Goal: Communication & Community: Answer question/provide support

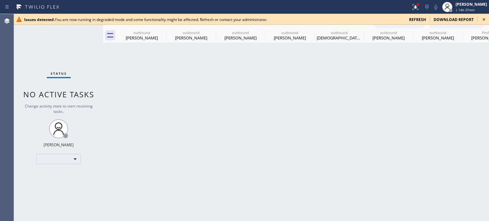
click at [418, 18] on span "refresh" at bounding box center [417, 19] width 17 height 5
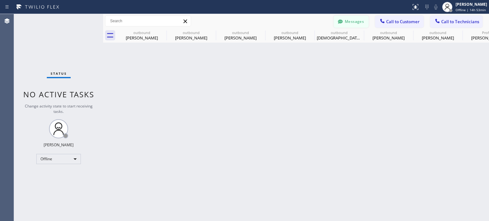
click at [346, 18] on button "Messages" at bounding box center [350, 22] width 35 height 12
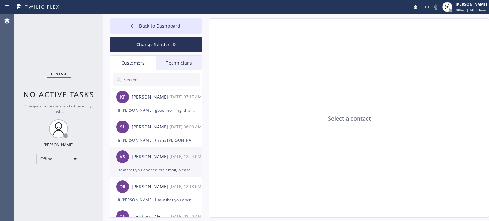
scroll to position [255, 0]
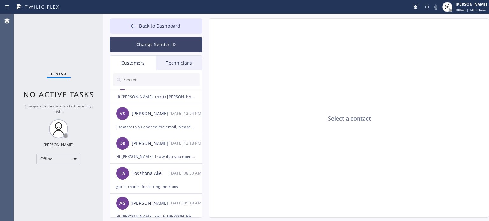
click at [147, 48] on button "Change Sender ID" at bounding box center [155, 44] width 93 height 15
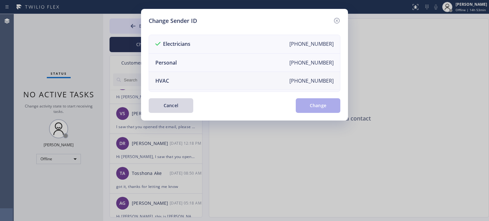
click at [178, 82] on li "HVAC [PHONE_NUMBER]" at bounding box center [244, 81] width 191 height 18
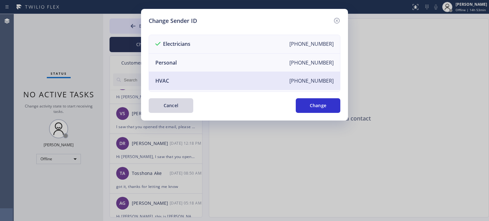
click at [301, 103] on button "Change" at bounding box center [318, 105] width 45 height 15
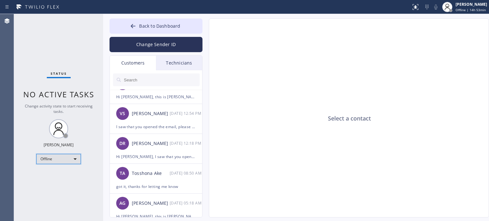
click at [58, 157] on div "Offline" at bounding box center [58, 159] width 45 height 10
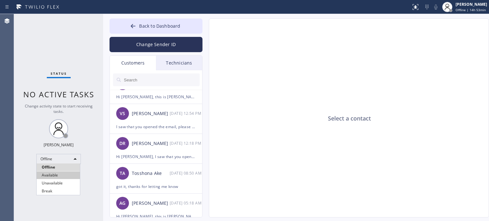
click at [59, 175] on li "Available" at bounding box center [58, 176] width 43 height 8
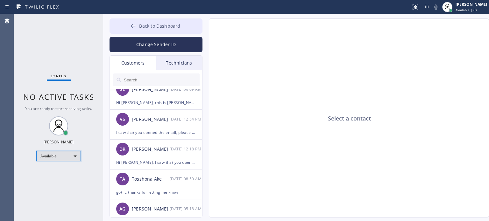
scroll to position [159, 0]
click at [139, 67] on div "Customers" at bounding box center [133, 63] width 46 height 15
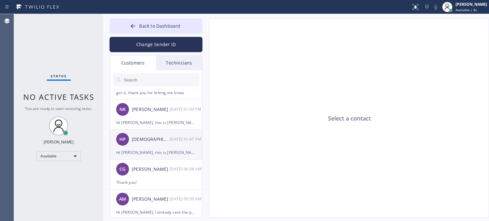
scroll to position [0, 0]
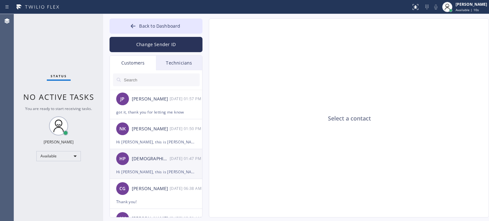
click at [161, 171] on div "Hi [PERSON_NAME], this is [PERSON_NAME] from BPK Electrical Contractors LLC, I …" at bounding box center [156, 171] width 80 height 7
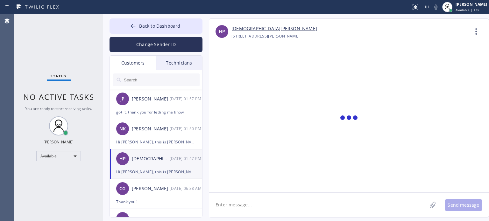
drag, startPoint x: 137, startPoint y: 68, endPoint x: 163, endPoint y: 65, distance: 25.9
click at [138, 68] on div "Customers" at bounding box center [133, 63] width 46 height 15
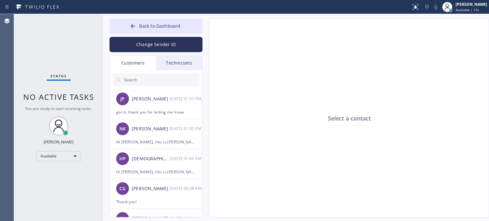
click at [173, 67] on div "Technicians" at bounding box center [179, 63] width 46 height 15
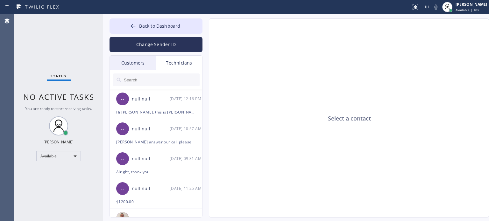
click at [122, 69] on div "Customers" at bounding box center [133, 63] width 46 height 15
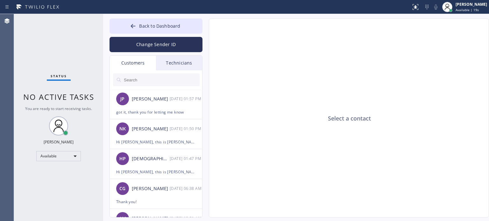
click at [170, 70] on div at bounding box center [156, 79] width 93 height 19
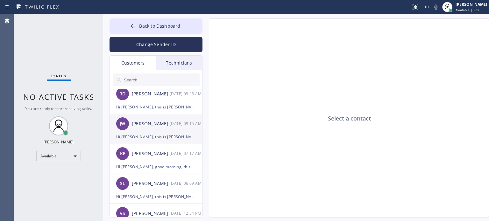
scroll to position [159, 0]
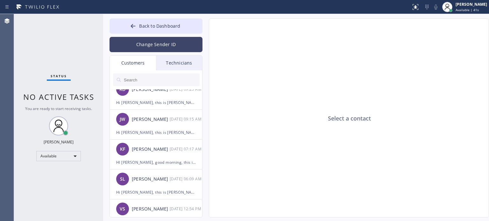
click at [146, 44] on button "Change Sender ID" at bounding box center [155, 44] width 93 height 15
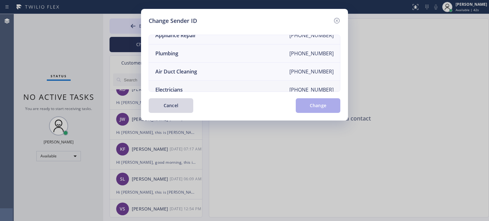
scroll to position [74, 0]
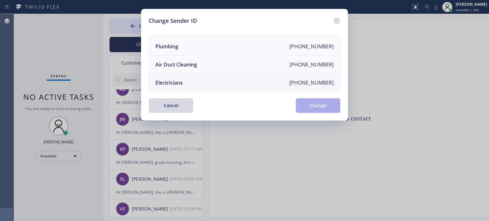
click at [184, 80] on li "Electricians +18005688664" at bounding box center [244, 83] width 191 height 18
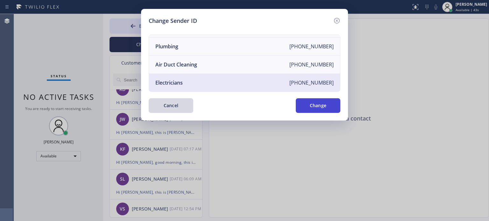
click at [300, 108] on button "Change" at bounding box center [318, 105] width 45 height 15
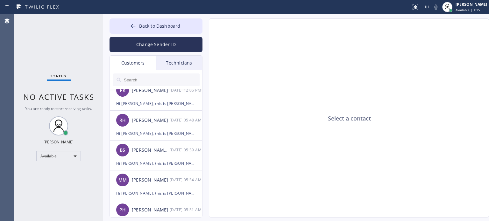
scroll to position [605, 0]
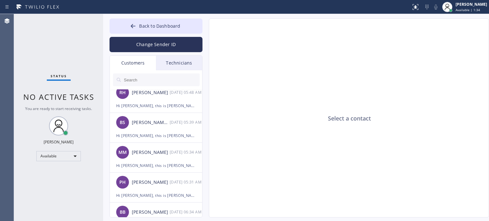
click at [150, 79] on input "text" at bounding box center [161, 80] width 76 height 13
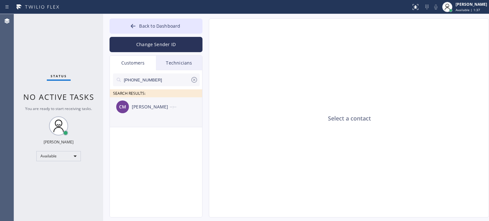
scroll to position [0, 0]
click at [157, 107] on div "Carolyn Mack" at bounding box center [151, 106] width 38 height 7
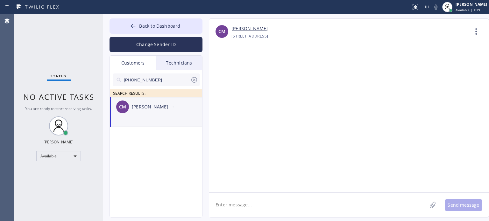
click at [275, 204] on textarea at bounding box center [318, 205] width 218 height 25
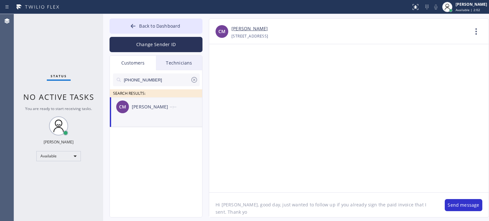
type textarea "Hi Carol, good day, just wanted to follow up if you already sign the paid invoi…"
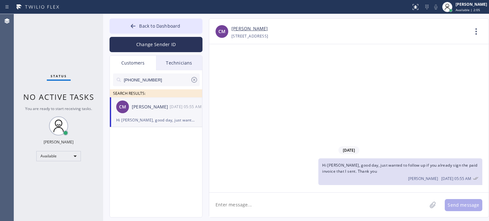
click at [193, 80] on icon at bounding box center [194, 80] width 8 height 8
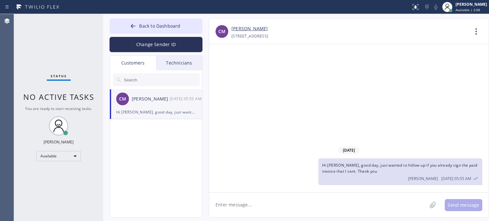
click at [137, 56] on div "Customers" at bounding box center [133, 63] width 46 height 15
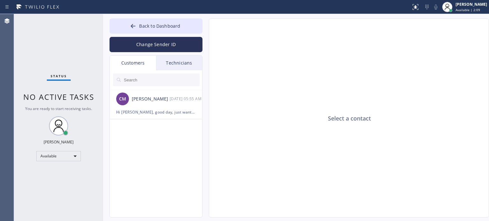
click at [135, 61] on div "Customers" at bounding box center [133, 63] width 46 height 15
click at [179, 63] on div "Technicians" at bounding box center [179, 63] width 46 height 15
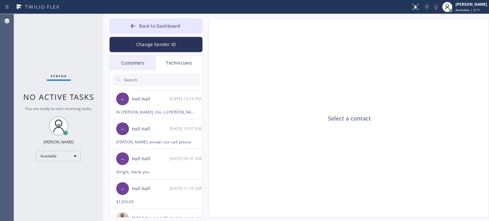
click at [130, 61] on div "Customers" at bounding box center [133, 63] width 46 height 15
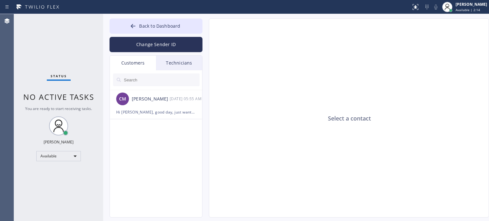
click at [171, 64] on div "Technicians" at bounding box center [179, 63] width 46 height 15
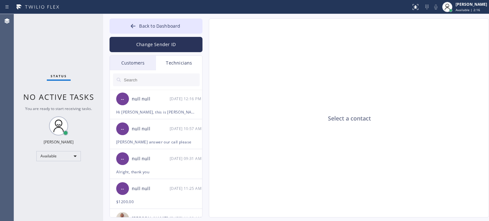
click at [139, 82] on input "text" at bounding box center [161, 80] width 76 height 13
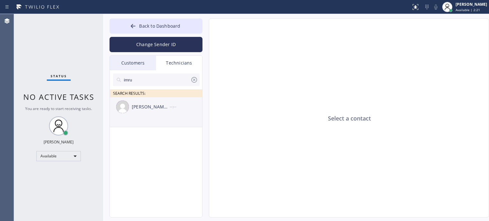
type input "imru"
click at [144, 107] on div "Imru Zekovala Witter" at bounding box center [151, 106] width 38 height 7
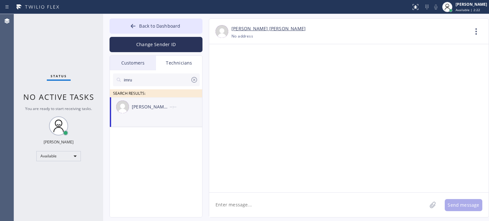
click at [272, 203] on textarea at bounding box center [318, 205] width 218 height 25
type textarea "Hi Imru, good morning"
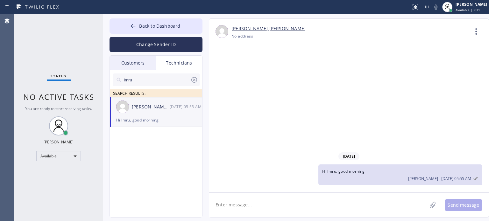
click at [286, 203] on textarea at bounding box center [318, 205] width 218 height 25
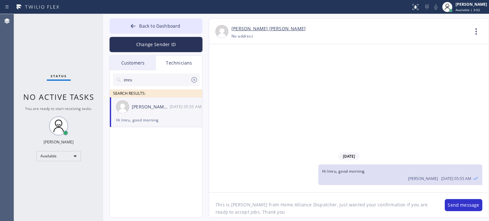
type textarea "This is Kate from Home Alliance Dispatcher, just wanted your confirmation if yo…"
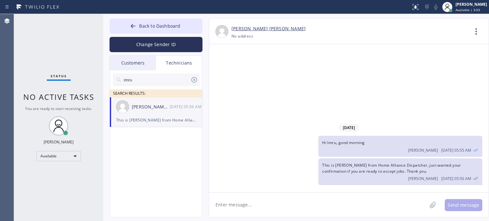
click at [288, 211] on textarea at bounding box center [318, 205] width 218 height 25
type textarea "I"
type textarea "We have been calling you for the past days."
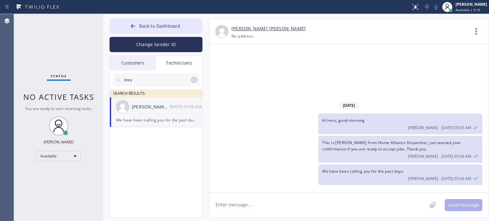
click at [194, 81] on icon at bounding box center [194, 80] width 8 height 8
click at [134, 65] on div "Customers" at bounding box center [133, 63] width 46 height 15
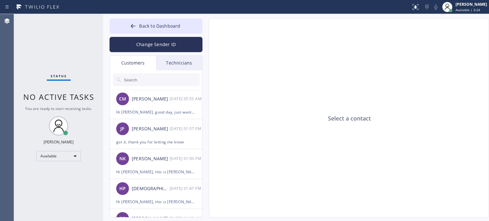
drag, startPoint x: 176, startPoint y: 80, endPoint x: 174, endPoint y: 77, distance: 3.4
click at [176, 80] on input "text" at bounding box center [161, 80] width 76 height 13
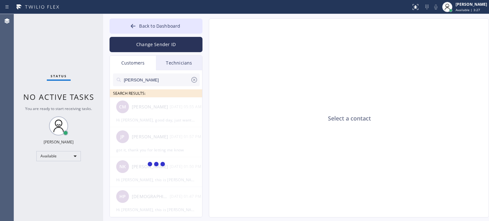
type input "paul"
click at [168, 61] on div "Technicians" at bounding box center [179, 63] width 46 height 15
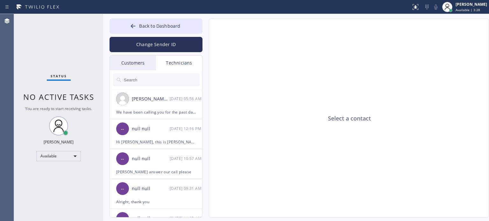
click at [147, 81] on input "text" at bounding box center [161, 80] width 76 height 13
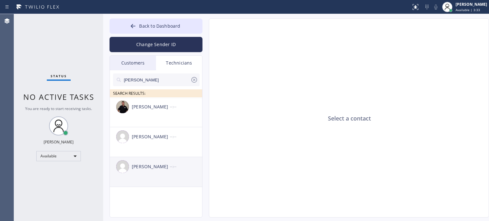
type input "Paul"
click at [159, 171] on div "Paul John Ermides --:--" at bounding box center [156, 166] width 93 height 19
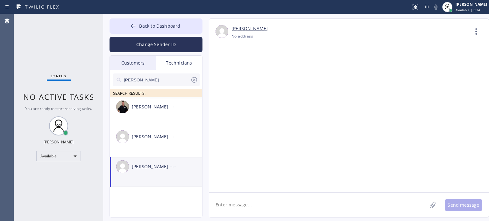
click at [265, 203] on textarea at bounding box center [318, 205] width 218 height 25
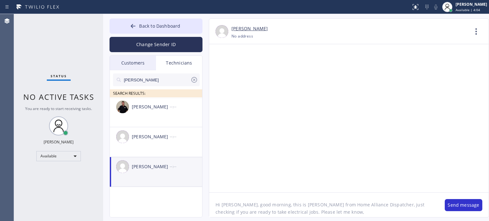
click at [247, 212] on textarea "Hi Paul, good morning, this is Kate from Home Alliance Dispatcher, just checkin…" at bounding box center [323, 205] width 229 height 25
type textarea "Hi Paul, good morning, this is Kate from Home Alliance Dispatcher, just checkin…"
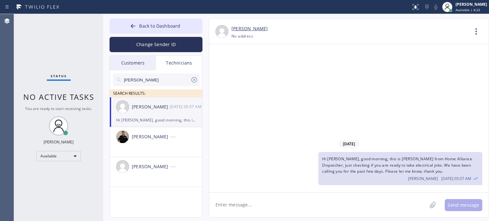
click at [193, 80] on icon at bounding box center [194, 80] width 8 height 8
click at [129, 62] on div "Customers" at bounding box center [133, 63] width 46 height 15
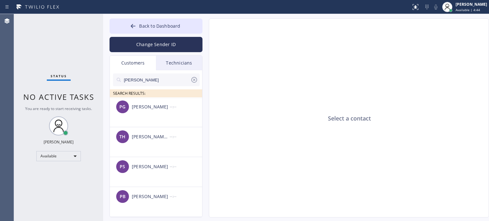
click at [193, 80] on icon at bounding box center [194, 80] width 8 height 8
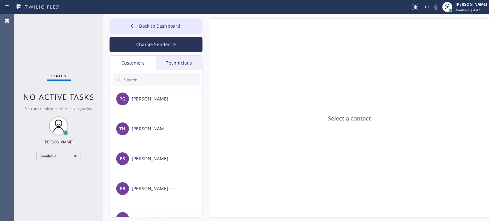
click at [131, 60] on div "Customers" at bounding box center [133, 63] width 46 height 15
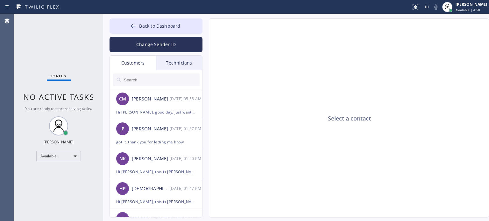
click at [132, 63] on div "Customers" at bounding box center [133, 63] width 46 height 15
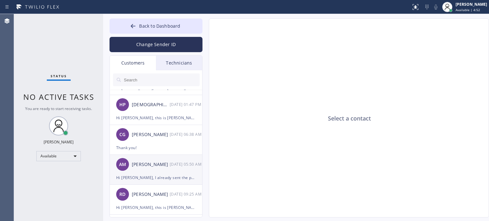
scroll to position [95, 0]
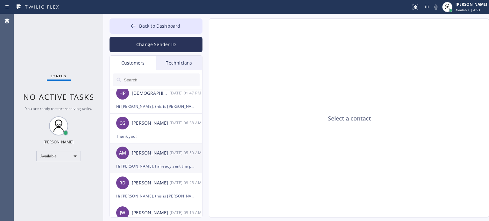
click at [154, 157] on div "AM Ahmal Marsh 09/02 05:50 AM" at bounding box center [156, 153] width 93 height 19
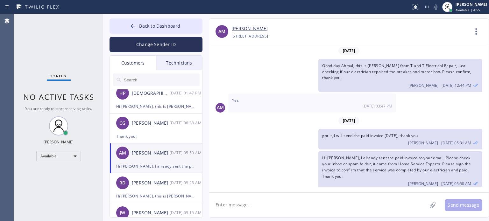
click at [270, 207] on textarea at bounding box center [318, 205] width 218 height 25
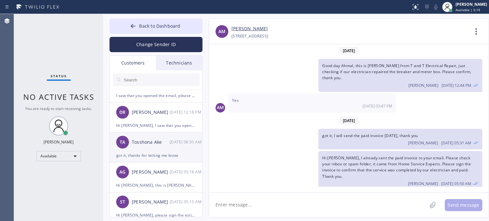
scroll to position [350, 0]
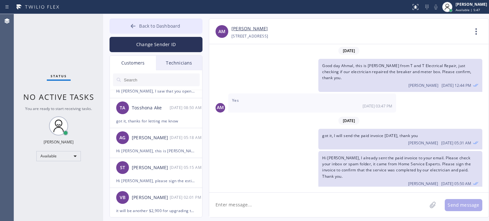
click at [155, 25] on span "Back to Dashboard" at bounding box center [159, 26] width 41 height 6
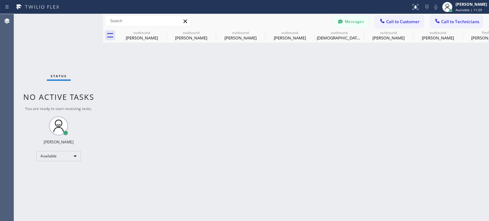
drag, startPoint x: 408, startPoint y: 121, endPoint x: 381, endPoint y: 101, distance: 33.9
click at [408, 121] on div "Back to Dashboard Change Sender ID Customers Technicians CM Carolyn Mack 09/03 …" at bounding box center [296, 117] width 386 height 207
click at [338, 22] on icon at bounding box center [340, 21] width 5 height 4
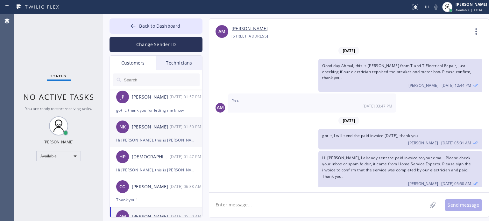
scroll to position [64, 0]
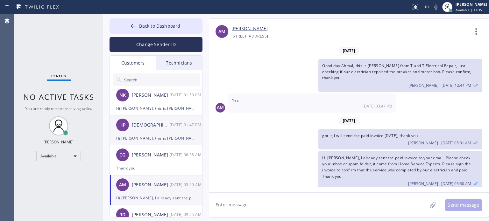
click at [158, 141] on div "Hi Haresh, this is Kate from BPK Electrical Contractors LLC, I already sent the…" at bounding box center [156, 138] width 80 height 7
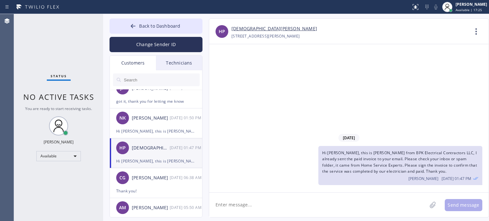
scroll to position [0, 0]
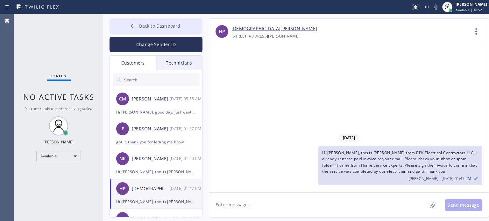
click at [131, 25] on icon at bounding box center [133, 26] width 6 height 6
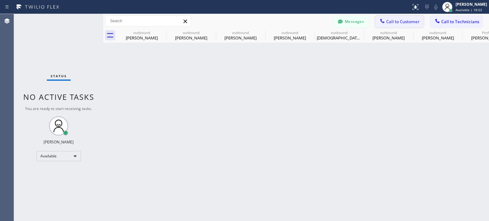
click at [402, 21] on span "Call to Customer" at bounding box center [402, 22] width 33 height 6
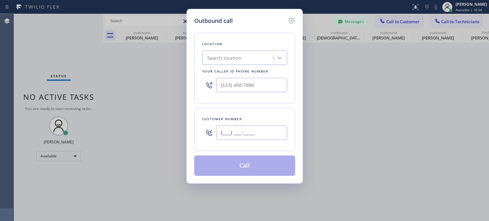
click at [256, 127] on input "(___) ___-____" at bounding box center [251, 133] width 71 height 14
paste input "718) 869-9060"
type input "[PHONE_NUMBER]"
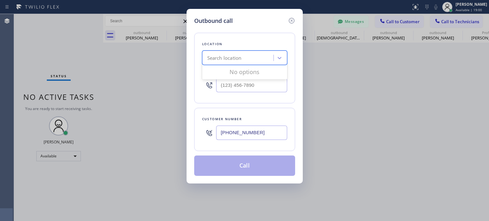
click at [223, 60] on div "Search location" at bounding box center [224, 57] width 34 height 7
type input "v"
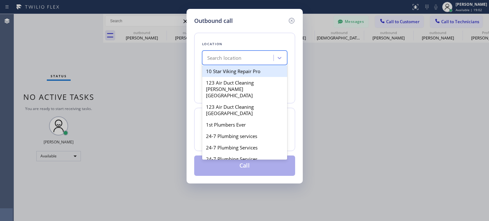
paste input "Max Heating & Air Conditioning Co Quinton Scribner"
type input "Max Heating & Air Conditioning Co Quinton Scribner"
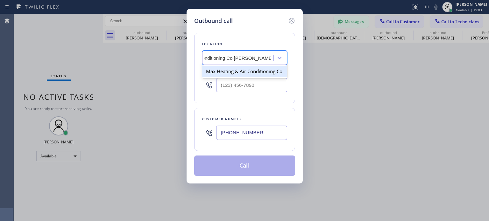
click at [230, 71] on div "Max Heating & Air Conditioning Co" at bounding box center [244, 71] width 85 height 11
type input "(347) 751-6027"
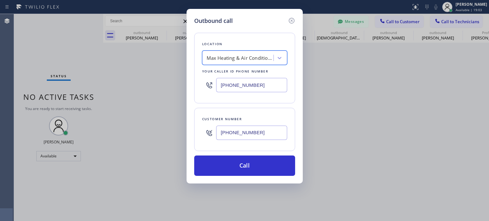
scroll to position [0, 0]
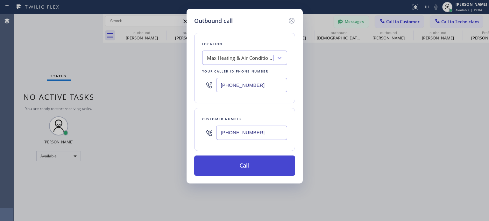
click at [249, 159] on button "Call" at bounding box center [244, 166] width 101 height 20
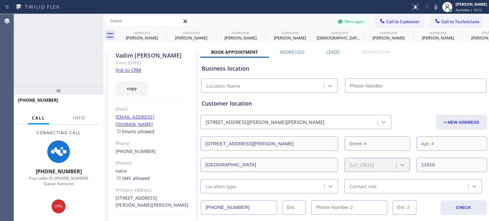
type input "(347) 751-6027"
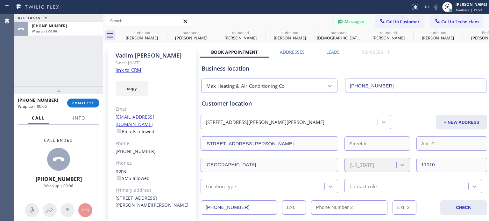
click at [150, 148] on div "[PHONE_NUMBER]" at bounding box center [152, 151] width 73 height 7
copy div "[PHONE_NUMBER]"
click at [150, 148] on div "[PHONE_NUMBER]" at bounding box center [152, 151] width 73 height 7
click at [85, 103] on span "COMPLETE" at bounding box center [83, 103] width 22 height 4
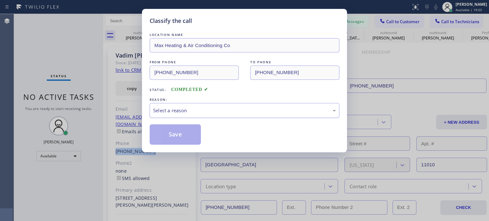
click at [242, 115] on div "Select a reason" at bounding box center [245, 110] width 190 height 15
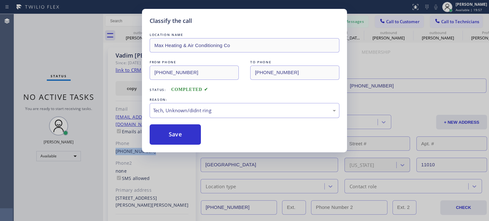
click at [204, 105] on div "Tech, Unknown/didnt ring" at bounding box center [245, 110] width 190 height 15
drag, startPoint x: 220, startPoint y: 145, endPoint x: 189, endPoint y: 138, distance: 32.3
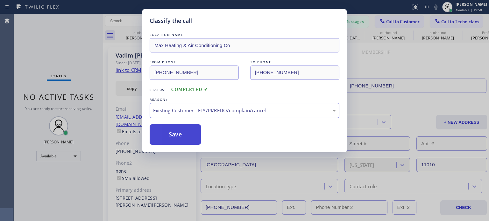
click at [186, 137] on button "Save" at bounding box center [175, 134] width 51 height 20
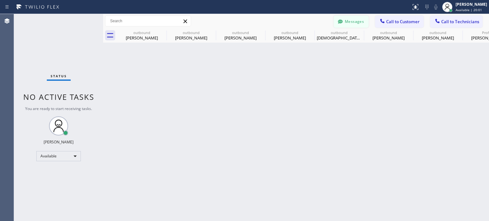
click at [356, 21] on button "Messages" at bounding box center [350, 22] width 35 height 12
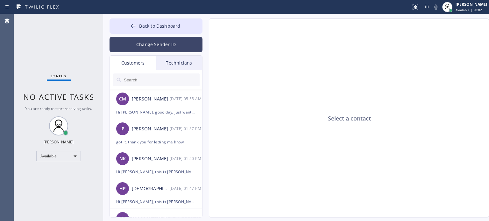
click at [147, 48] on button "Change Sender ID" at bounding box center [155, 44] width 93 height 15
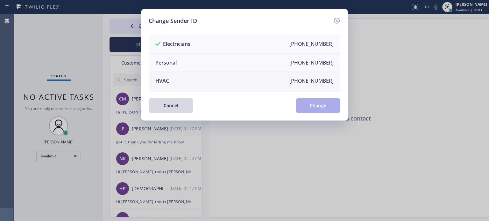
click at [173, 81] on li "HVAC +18559994417" at bounding box center [244, 81] width 191 height 18
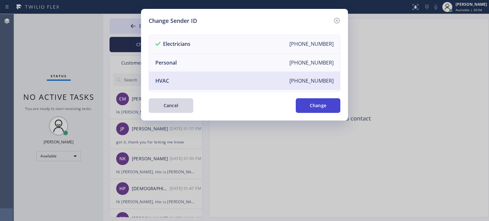
click at [325, 105] on button "Change" at bounding box center [318, 105] width 45 height 15
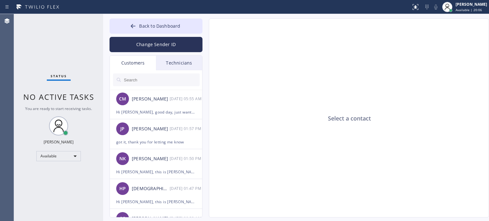
click at [137, 79] on input "text" at bounding box center [161, 80] width 76 height 13
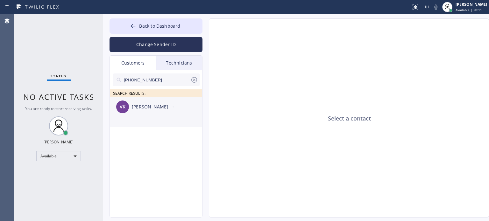
click at [147, 105] on div "[PERSON_NAME]" at bounding box center [151, 106] width 38 height 7
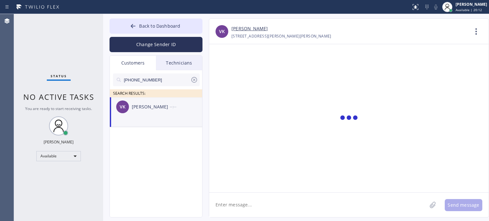
click at [232, 205] on textarea at bounding box center [318, 205] width 218 height 25
type textarea "h"
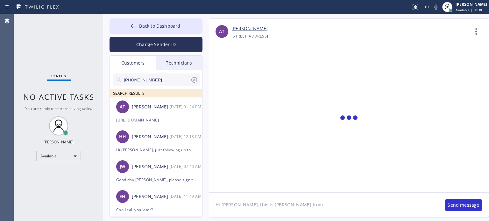
paste textarea "Max Heating & Air Conditioning Co"
click at [237, 208] on textarea "Hi Vadim, this is Kate from Max Heating & Air Conditioning Co," at bounding box center [323, 205] width 229 height 25
type textarea "Hi Vadim, this is Kate from Max Heating & Air Conditioning Co,"
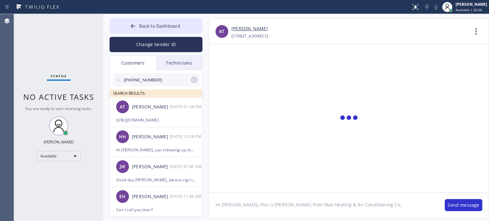
click at [137, 77] on input "[PHONE_NUMBER]" at bounding box center [156, 80] width 67 height 13
click at [152, 80] on input "[PHONE_NUMBER]" at bounding box center [156, 80] width 67 height 13
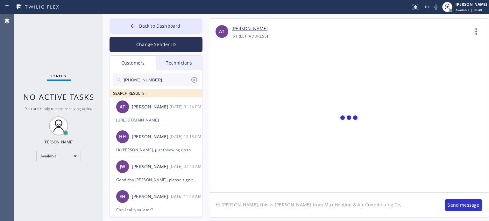
click at [152, 80] on input "[PHONE_NUMBER]" at bounding box center [156, 80] width 67 height 13
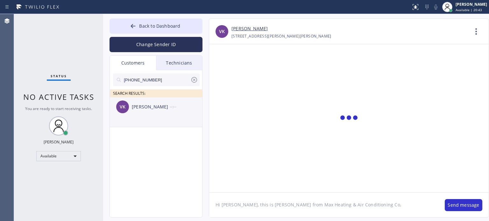
type input "[PHONE_NUMBER]"
click at [151, 110] on div "[PERSON_NAME]" at bounding box center [151, 106] width 38 height 7
click at [149, 109] on div "[PERSON_NAME]" at bounding box center [151, 106] width 38 height 7
click at [360, 206] on textarea "Hi Vadim, this is Kate from Max Heating & Air Conditioning Co," at bounding box center [323, 205] width 229 height 25
type textarea "Hi [PERSON_NAME], this is [PERSON_NAME] from Max Heating & Air Conditioning Co,…"
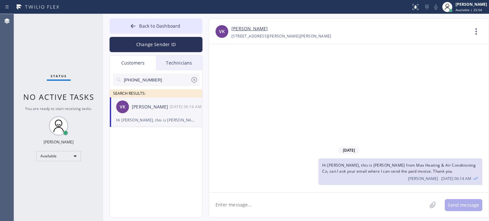
click at [401, 76] on div "09/03/2025 Hi Vadim, this is Kate from Max Heating & Air Conditioning Co, can I…" at bounding box center [348, 118] width 279 height 148
click at [193, 80] on icon at bounding box center [194, 80] width 8 height 8
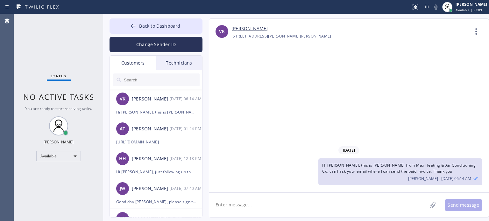
click at [308, 208] on textarea at bounding box center [318, 205] width 218 height 25
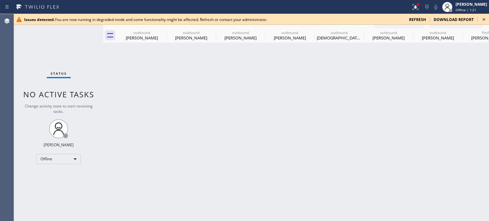
click at [418, 18] on span "refresh" at bounding box center [417, 19] width 17 height 5
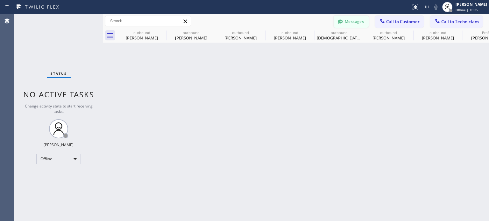
click at [359, 21] on button "Messages" at bounding box center [350, 22] width 35 height 12
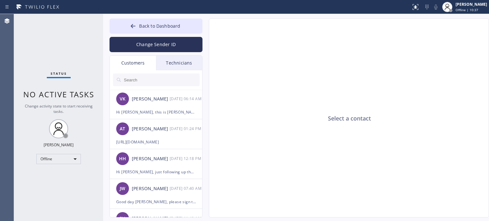
click at [174, 66] on div "Technicians" at bounding box center [179, 63] width 46 height 15
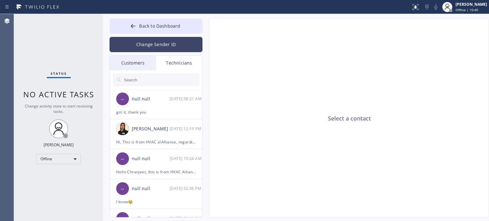
click at [144, 45] on button "Change Sender ID" at bounding box center [155, 44] width 93 height 15
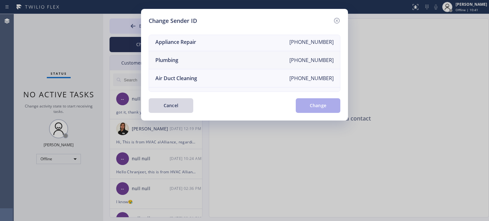
scroll to position [74, 0]
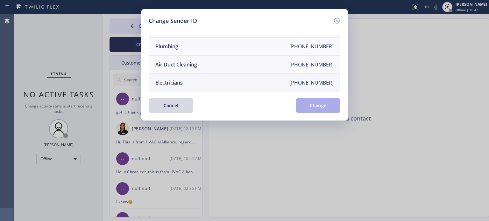
drag, startPoint x: 171, startPoint y: 77, endPoint x: 184, endPoint y: 72, distance: 14.3
click at [172, 79] on div "Electricians" at bounding box center [168, 82] width 27 height 7
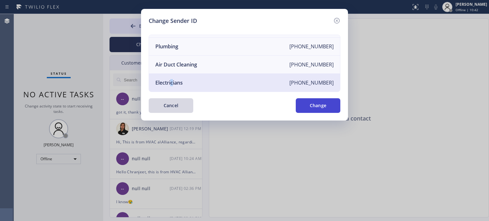
click at [318, 106] on button "Change" at bounding box center [318, 105] width 45 height 15
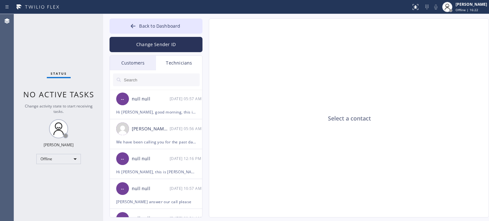
click at [324, 96] on div "Select a contact" at bounding box center [349, 118] width 280 height 199
click at [140, 61] on div "Customers" at bounding box center [133, 63] width 46 height 15
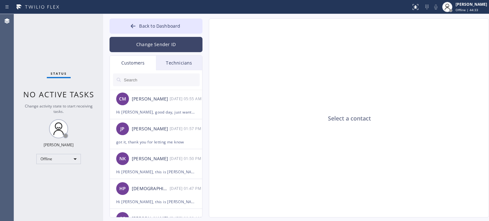
click at [147, 47] on button "Change Sender ID" at bounding box center [155, 44] width 93 height 15
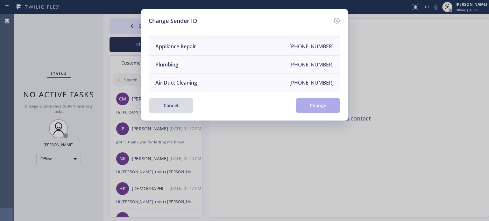
click at [181, 110] on button "Cancel" at bounding box center [171, 105] width 45 height 15
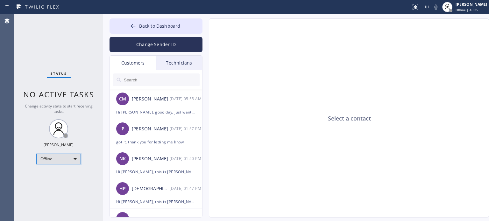
click at [65, 156] on div "Offline" at bounding box center [58, 159] width 45 height 10
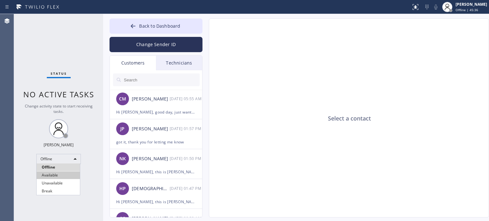
click at [53, 177] on li "Available" at bounding box center [58, 176] width 43 height 8
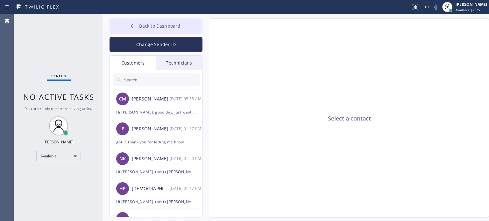
click at [144, 21] on button "Back to Dashboard" at bounding box center [155, 25] width 93 height 15
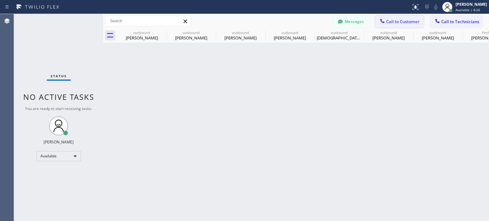
click at [388, 26] on button "Call to Customer" at bounding box center [399, 22] width 49 height 12
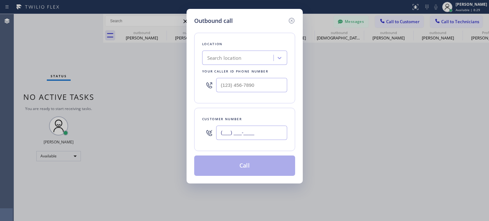
click at [247, 127] on input "(___) ___-____" at bounding box center [251, 133] width 71 height 14
paste input "516) 589-4457"
type input "[PHONE_NUMBER]"
click at [222, 60] on div "Search location" at bounding box center [224, 57] width 34 height 7
paste input "Top [US_STATE] Heating and AC Service"
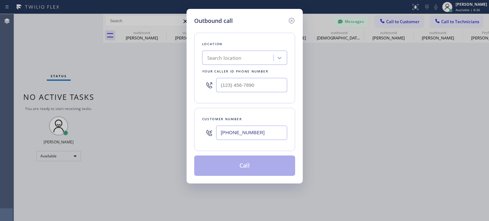
type input "Top [US_STATE] Heating and AC Service"
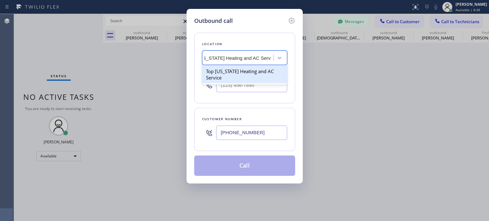
click at [237, 74] on div "Top [US_STATE] Heating and AC Service" at bounding box center [244, 75] width 85 height 18
type input "[PHONE_NUMBER]"
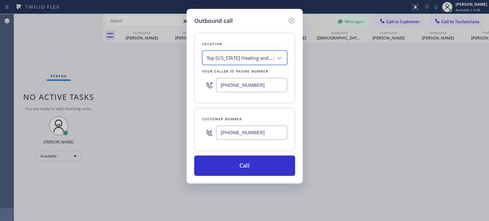
scroll to position [0, 0]
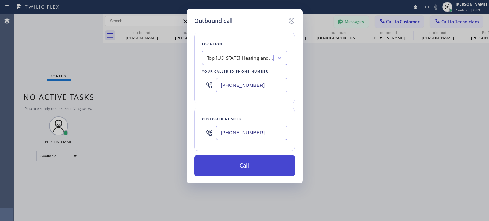
click at [242, 163] on button "Call" at bounding box center [244, 166] width 101 height 20
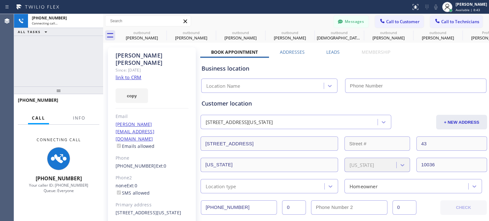
type input "[PHONE_NUMBER]"
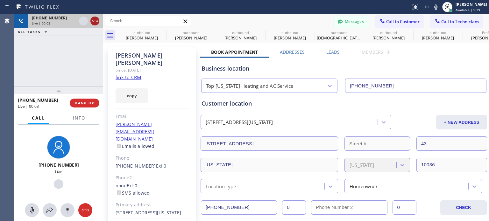
click at [93, 21] on icon at bounding box center [95, 21] width 8 height 8
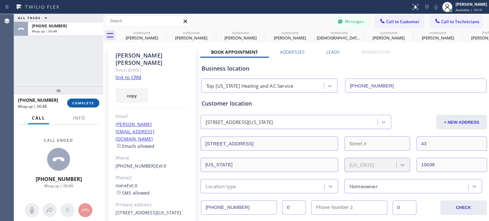
click at [87, 105] on span "COMPLETE" at bounding box center [83, 103] width 22 height 4
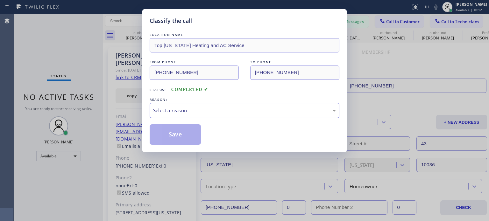
click at [169, 109] on div "Select a reason" at bounding box center [244, 110] width 183 height 7
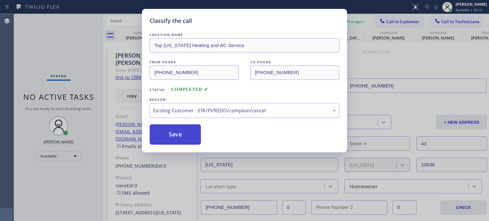
drag, startPoint x: 179, startPoint y: 129, endPoint x: 293, endPoint y: 71, distance: 127.9
click at [179, 129] on button "Save" at bounding box center [175, 134] width 51 height 20
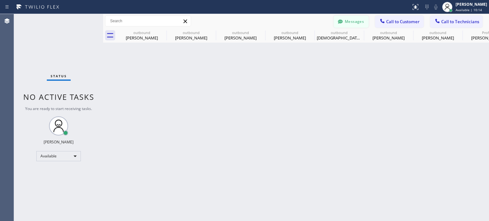
click at [366, 23] on button "Messages" at bounding box center [350, 22] width 35 height 12
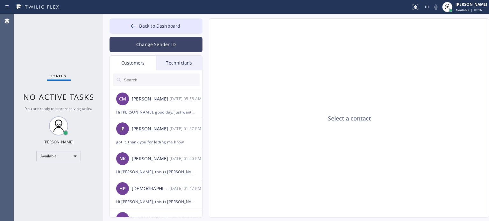
click at [170, 45] on button "Change Sender ID" at bounding box center [155, 44] width 93 height 15
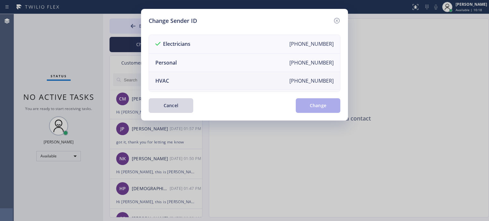
click at [179, 81] on li "HVAC [PHONE_NUMBER]" at bounding box center [244, 81] width 191 height 18
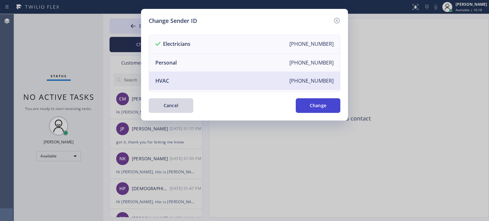
click at [313, 107] on button "Change" at bounding box center [318, 105] width 45 height 15
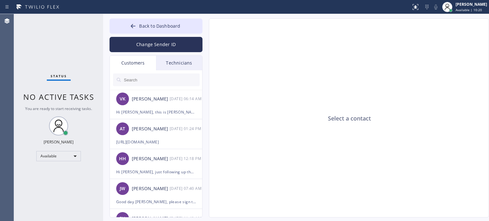
click at [179, 63] on div "Technicians" at bounding box center [179, 63] width 46 height 15
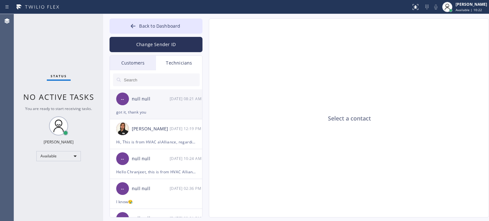
click at [141, 114] on div "got it, thank you" at bounding box center [156, 112] width 80 height 7
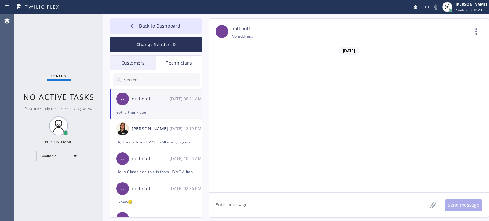
scroll to position [3336, 0]
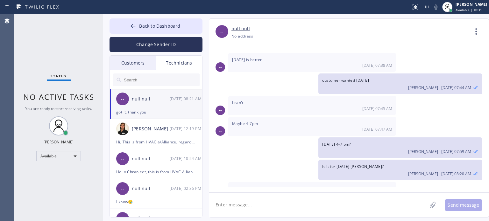
click at [361, 206] on textarea at bounding box center [318, 205] width 218 height 25
paste textarea "AC Central | Out of warranty | Condenser of the roof accessible | Draining a lo…"
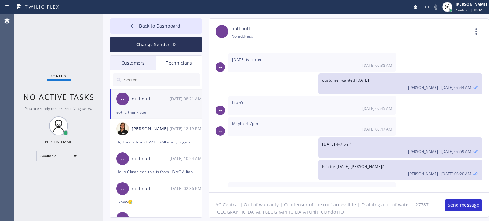
scroll to position [5, 0]
type textarea "Good day Denis, can you take this today? AC Central | Out of warranty | Condens…"
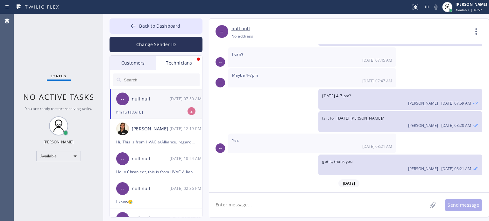
scroll to position [3425, 0]
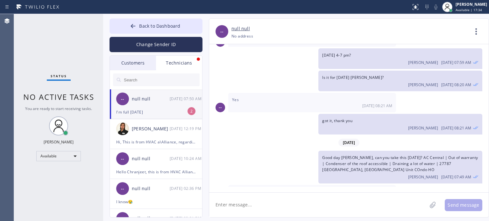
click at [247, 206] on textarea at bounding box center [318, 205] width 218 height 25
type textarea "T"
type textarea "tom 3-6 pm?"
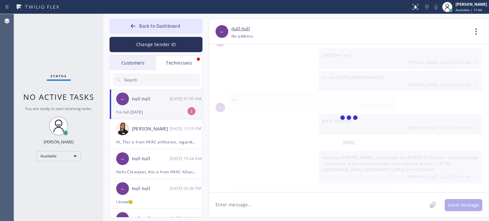
scroll to position [3447, 0]
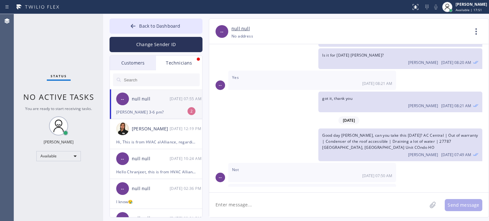
click at [401, 24] on div "-- null null +19493940845 Choose phone number +19493940845 No address Contact F…" at bounding box center [348, 31] width 279 height 25
click at [262, 210] on textarea at bounding box center [318, 205] width 218 height 25
click at [150, 110] on div "tom 3-6 pm?" at bounding box center [156, 112] width 80 height 7
click at [137, 28] on div at bounding box center [133, 27] width 8 height 8
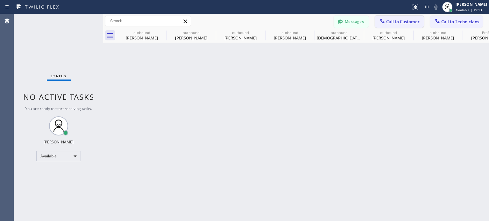
click at [390, 20] on span "Call to Customer" at bounding box center [402, 22] width 33 height 6
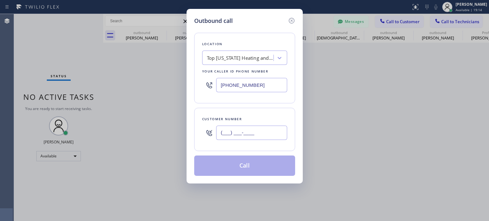
click at [224, 136] on input "(___) ___-____" at bounding box center [251, 133] width 71 height 14
paste input "516) 589-4457"
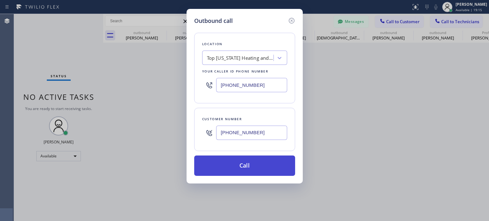
type input "[PHONE_NUMBER]"
click at [235, 167] on button "Call" at bounding box center [244, 166] width 101 height 20
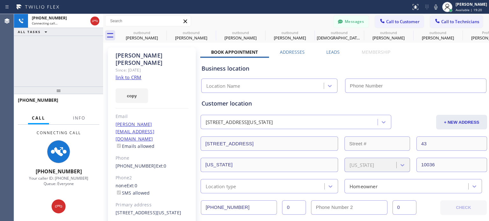
type input "[PHONE_NUMBER]"
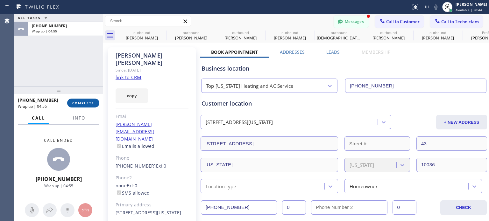
click at [86, 103] on span "COMPLETE" at bounding box center [83, 103] width 22 height 4
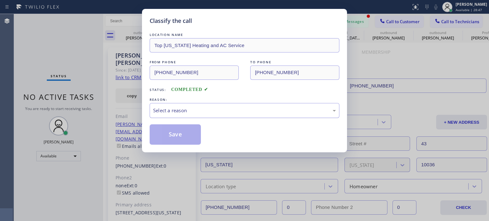
click at [229, 111] on div "Select a reason" at bounding box center [244, 110] width 183 height 7
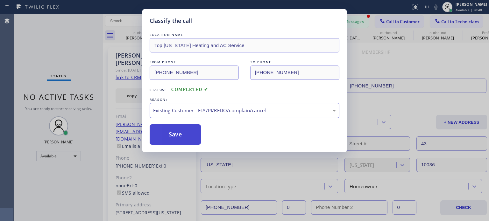
click at [181, 139] on button "Save" at bounding box center [175, 134] width 51 height 20
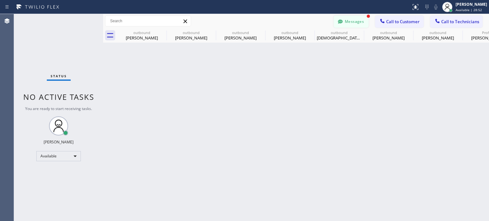
click at [343, 20] on icon at bounding box center [340, 21] width 6 height 6
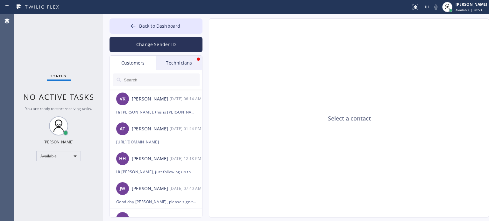
click at [170, 63] on div "Technicians" at bounding box center [179, 63] width 46 height 15
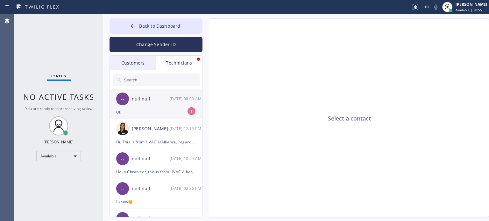
click at [151, 116] on div "Ok" at bounding box center [156, 112] width 80 height 7
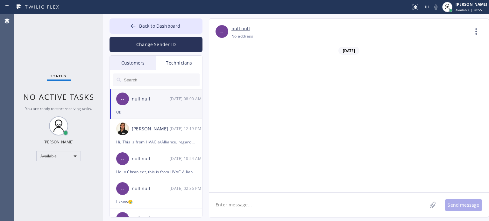
scroll to position [3468, 0]
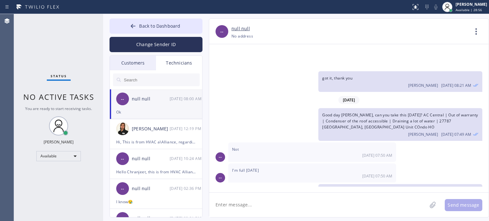
click at [259, 205] on textarea at bounding box center [318, 205] width 218 height 25
click at [360, 29] on div "null null" at bounding box center [349, 28] width 237 height 7
click at [239, 203] on textarea at bounding box center [318, 205] width 218 height 25
type textarea "thank you"
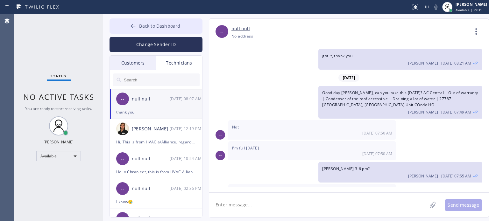
click at [128, 29] on button "Back to Dashboard" at bounding box center [155, 25] width 93 height 15
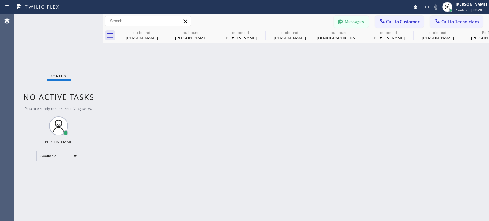
click at [396, 107] on div "Back to Dashboard Change Sender ID Customers Technicians VK Vadim Korol 09/03 0…" at bounding box center [296, 117] width 386 height 207
click at [351, 21] on button "Messages" at bounding box center [350, 22] width 35 height 12
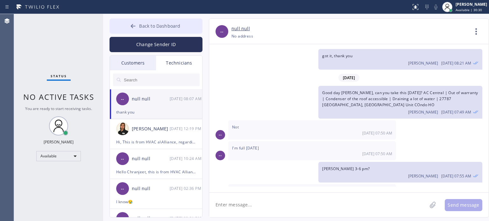
click at [154, 25] on span "Back to Dashboard" at bounding box center [159, 26] width 41 height 6
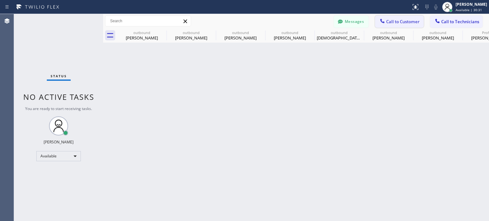
click at [387, 20] on span "Call to Customer" at bounding box center [402, 22] width 33 height 6
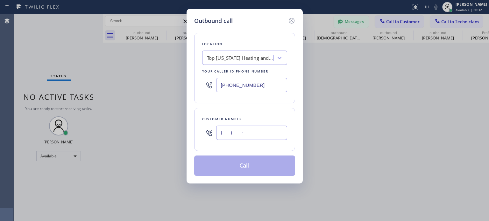
click at [260, 131] on input "(___) ___-____" at bounding box center [251, 133] width 71 height 14
paste input "516) 589-4457"
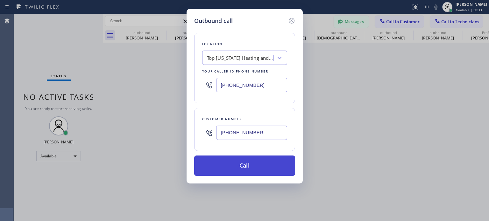
type input "[PHONE_NUMBER]"
click at [233, 165] on button "Call" at bounding box center [244, 166] width 101 height 20
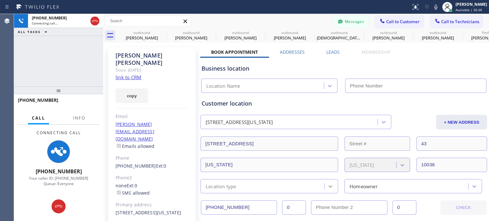
type input "[PHONE_NUMBER]"
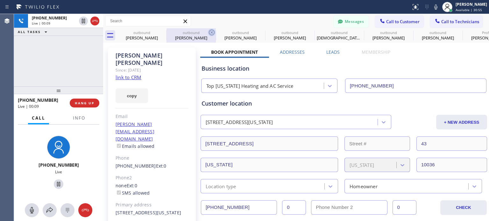
click at [0, 0] on icon at bounding box center [0, 0] width 0 height 0
click at [208, 32] on icon at bounding box center [212, 33] width 8 height 8
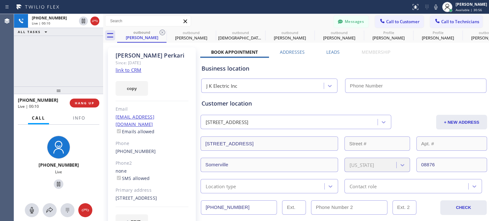
drag, startPoint x: 163, startPoint y: 32, endPoint x: 123, endPoint y: 48, distance: 42.5
click at [163, 32] on icon at bounding box center [162, 33] width 8 height 8
click at [0, 0] on icon at bounding box center [0, 0] width 0 height 0
type input "[PHONE_NUMBER]"
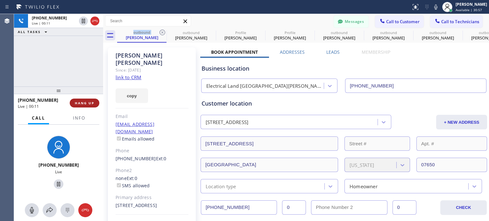
click at [81, 105] on button "HANG UP" at bounding box center [85, 103] width 30 height 9
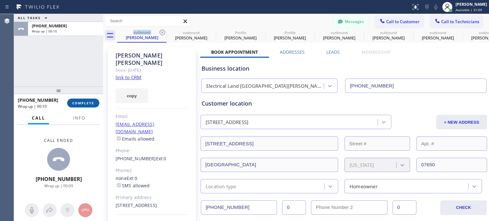
click at [78, 102] on span "COMPLETE" at bounding box center [83, 103] width 22 height 4
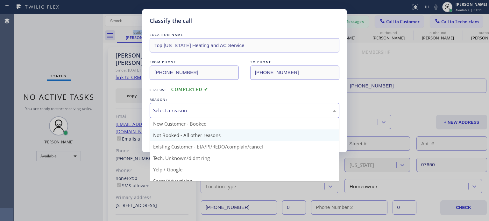
drag, startPoint x: 197, startPoint y: 109, endPoint x: 210, endPoint y: 129, distance: 23.8
click at [197, 109] on div "Select a reason" at bounding box center [244, 110] width 183 height 7
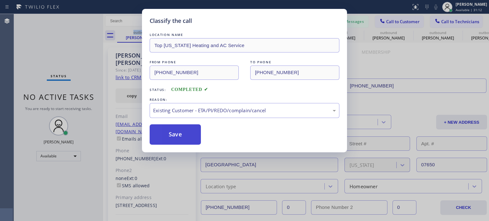
click at [183, 138] on button "Save" at bounding box center [175, 134] width 51 height 20
type input "[PHONE_NUMBER]"
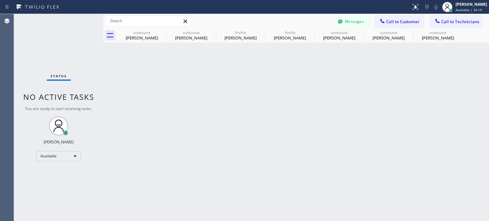
click at [413, 99] on div "Back to Dashboard Change Sender ID Customers Technicians VK Vadim Korol 09/03 0…" at bounding box center [296, 117] width 386 height 207
click at [390, 20] on span "Call to Customer" at bounding box center [402, 22] width 33 height 6
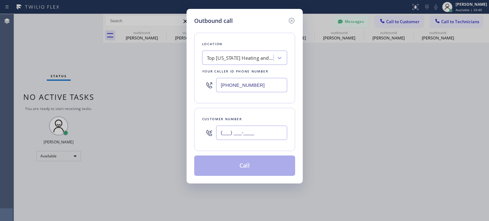
click at [217, 133] on input "(___) ___-____" at bounding box center [251, 133] width 71 height 14
paste input "718) 216-3757"
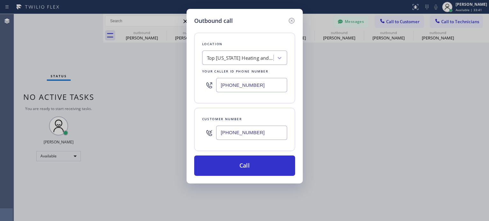
type input "[PHONE_NUMBER]"
click at [246, 88] on input "[PHONE_NUMBER]" at bounding box center [251, 85] width 71 height 14
click at [246, 88] on input "(___) ___-____" at bounding box center [251, 85] width 71 height 14
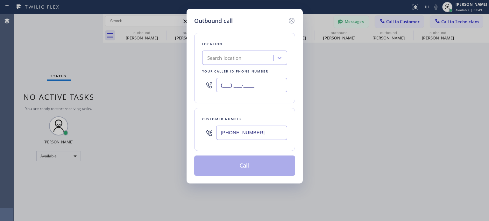
type input "(___) ___-____"
click at [232, 60] on div "Search location" at bounding box center [224, 57] width 34 height 7
paste input "Best [US_STATE] Heating and AC Repair"
type input "Best [US_STATE] Heating and AC Repair"
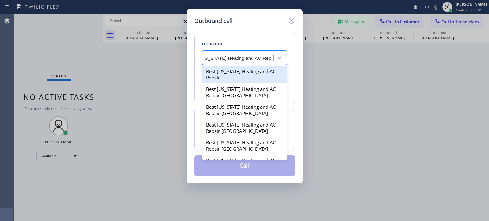
click at [234, 68] on div "Best [US_STATE] Heating and AC Repair" at bounding box center [244, 75] width 85 height 18
type input "[PHONE_NUMBER]"
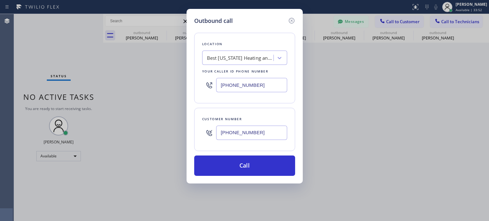
click at [240, 178] on div "Outbound call Location Best New York Heating and AC Repair Your caller id phone…" at bounding box center [244, 96] width 116 height 175
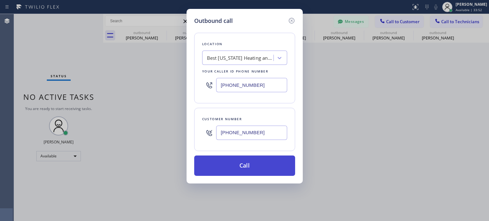
click at [238, 171] on button "Call" at bounding box center [244, 166] width 101 height 20
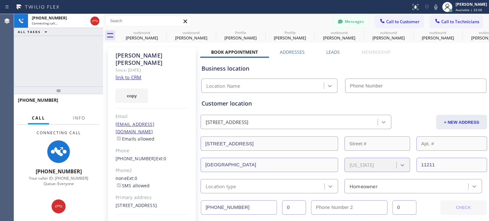
type input "[PHONE_NUMBER]"
click at [385, 64] on div "Business location Best New York Heating and AC Repair (347) 404-5804" at bounding box center [343, 75] width 287 height 35
click at [348, 23] on button "Messages" at bounding box center [350, 22] width 35 height 12
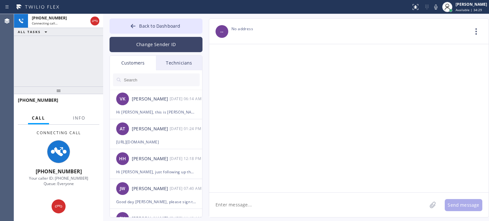
click at [140, 47] on button "Change Sender ID" at bounding box center [155, 44] width 93 height 15
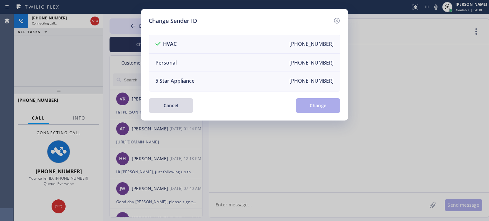
click at [165, 104] on button "Cancel" at bounding box center [171, 105] width 45 height 15
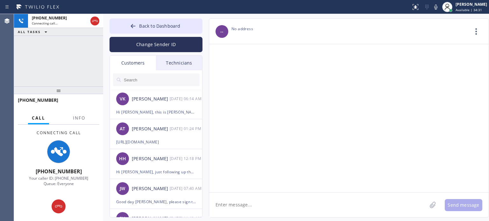
click at [131, 80] on input "text" at bounding box center [161, 80] width 76 height 13
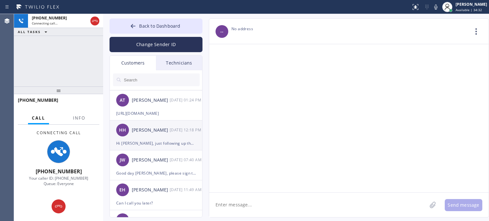
scroll to position [64, 0]
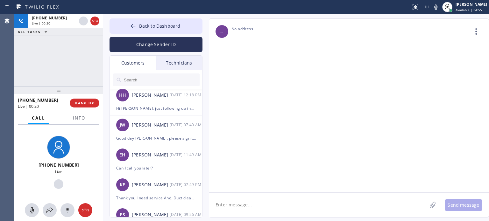
click at [144, 80] on input "text" at bounding box center [161, 80] width 76 height 13
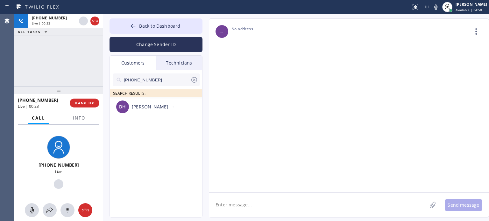
scroll to position [0, 0]
click at [142, 112] on div "DH Dwight Hufman --:--" at bounding box center [156, 106] width 93 height 19
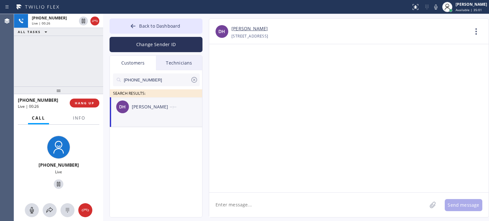
click at [236, 207] on textarea at bounding box center [318, 205] width 218 height 25
click at [75, 105] on button "HANG UP" at bounding box center [85, 103] width 30 height 9
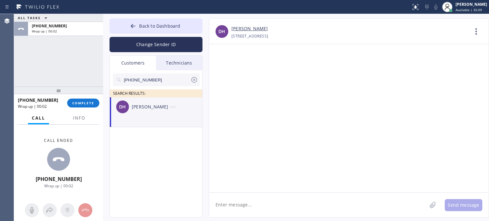
click at [240, 209] on textarea at bounding box center [318, 205] width 218 height 25
click at [79, 104] on span "COMPLETE" at bounding box center [83, 103] width 22 height 4
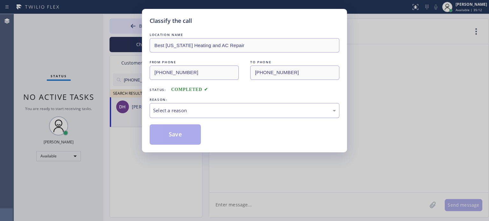
click at [173, 110] on div "Select a reason" at bounding box center [244, 110] width 183 height 7
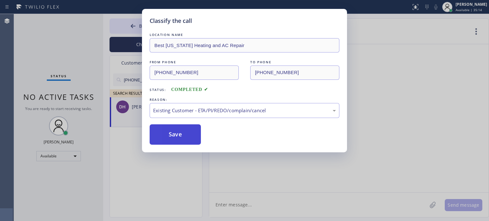
click at [177, 136] on button "Save" at bounding box center [175, 134] width 51 height 20
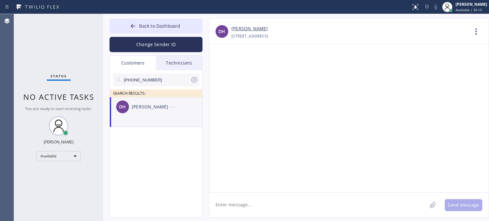
click at [239, 205] on textarea at bounding box center [318, 205] width 218 height 25
paste textarea "Best [US_STATE] Heating and AC Repair"
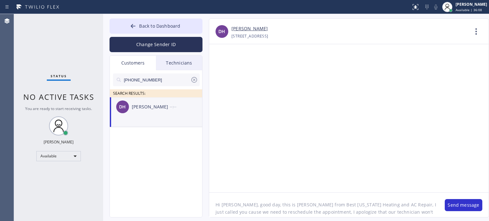
scroll to position [5, 0]
type textarea "Hi Dwight, good day, this is Kate from Best New York Heating and AC Repair, I j…"
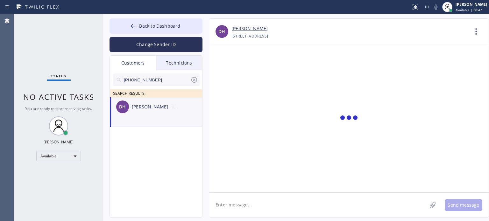
scroll to position [0, 0]
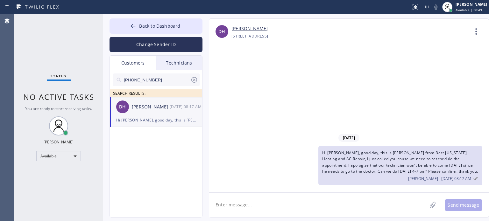
click at [196, 80] on icon at bounding box center [194, 80] width 8 height 8
click at [135, 61] on div "Customers" at bounding box center [133, 63] width 46 height 15
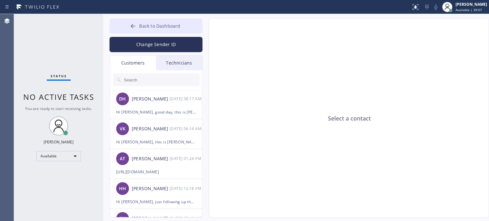
click at [154, 28] on span "Back to Dashboard" at bounding box center [159, 26] width 41 height 6
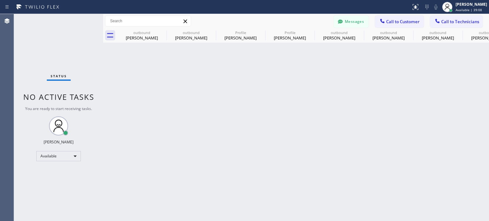
click at [393, 19] on span "Call to Customer" at bounding box center [402, 22] width 33 height 6
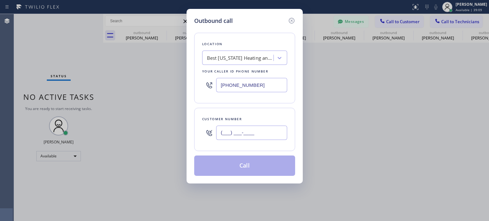
click at [224, 133] on input "(___) ___-____" at bounding box center [251, 133] width 71 height 14
paste input "516) 589-4457"
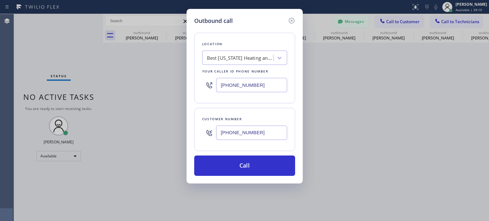
type input "[PHONE_NUMBER]"
click at [249, 84] on input "[PHONE_NUMBER]" at bounding box center [251, 85] width 71 height 14
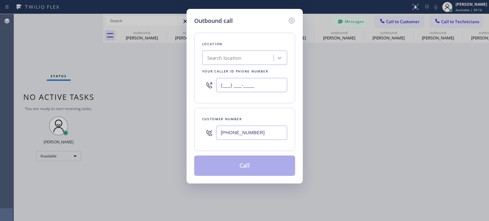
type input "(___) ___-____"
click at [238, 61] on div "Search location" at bounding box center [224, 57] width 34 height 7
paste input "Top [US_STATE] Heating and AC Service"
type input "Top [US_STATE] Heating and AC Service"
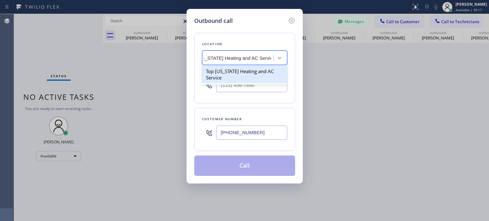
click at [239, 70] on div "Top [US_STATE] Heating and AC Service" at bounding box center [244, 75] width 85 height 18
type input "[PHONE_NUMBER]"
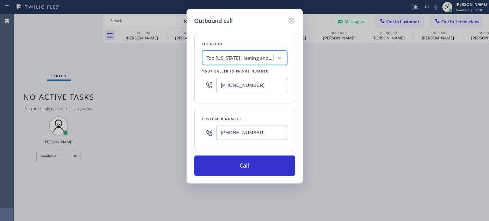
scroll to position [0, 0]
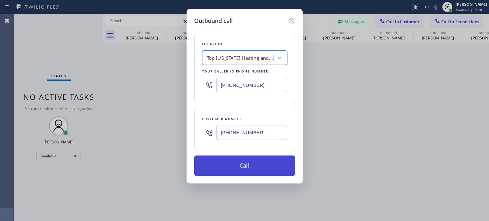
click at [247, 169] on button "Call" at bounding box center [244, 166] width 101 height 20
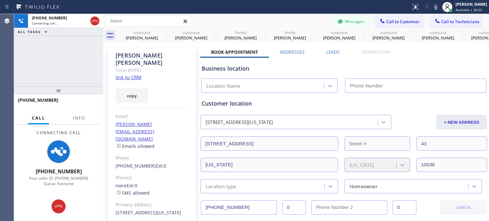
type input "[PHONE_NUMBER]"
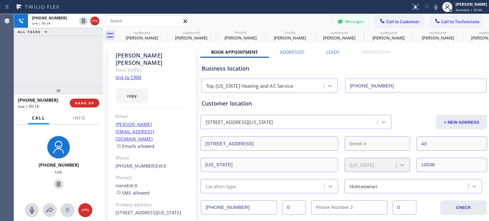
click at [297, 106] on div "Customer location" at bounding box center [343, 103] width 284 height 9
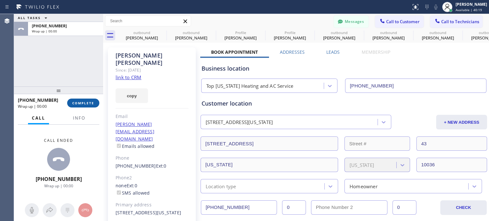
click at [78, 102] on span "COMPLETE" at bounding box center [83, 103] width 22 height 4
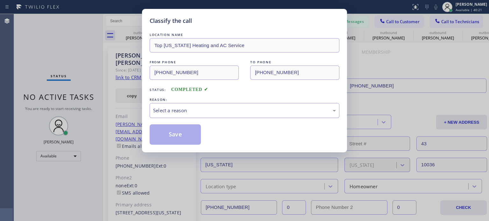
click at [216, 105] on div "Select a reason" at bounding box center [245, 110] width 190 height 15
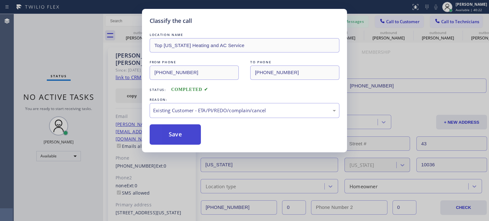
click at [187, 136] on button "Save" at bounding box center [175, 134] width 51 height 20
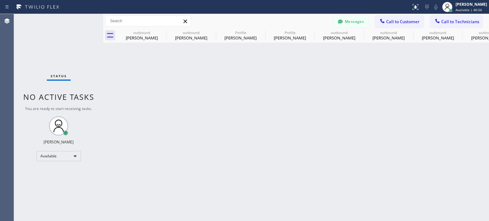
click at [373, 99] on div "Back to Dashboard Change Sender ID Customers Technicians DH Dwight Hufman 09/03…" at bounding box center [296, 117] width 386 height 207
click at [379, 142] on div "Back to Dashboard Change Sender ID Customers Technicians DH Dwight Hufman 09/03…" at bounding box center [296, 117] width 386 height 207
click at [408, 103] on div "Back to Dashboard Change Sender ID Customers Technicians DH Dwight Hufman 09/03…" at bounding box center [296, 117] width 386 height 207
click at [393, 23] on span "Call to Customer" at bounding box center [402, 22] width 33 height 6
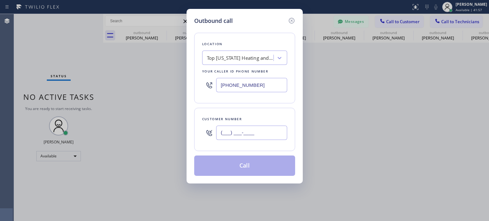
click at [270, 135] on input "(___) ___-____" at bounding box center [251, 133] width 71 height 14
paste input "609) 922-5239"
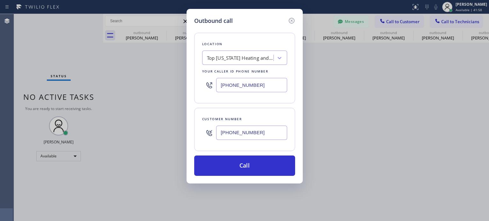
type input "[PHONE_NUMBER]"
click at [246, 83] on input "[PHONE_NUMBER]" at bounding box center [251, 85] width 71 height 14
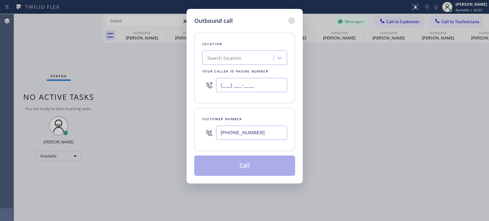
type input "(___) ___-____"
click at [235, 59] on div "Search location" at bounding box center [224, 57] width 34 height 7
paste input "[PERSON_NAME] & Son"
type input "[PERSON_NAME] & Son"
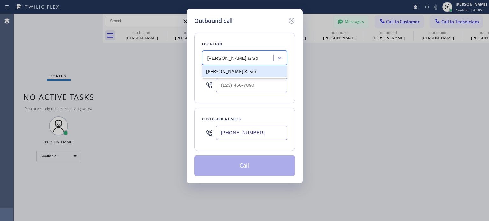
click at [237, 74] on div "[PERSON_NAME] & Son" at bounding box center [244, 71] width 85 height 11
type input "[PHONE_NUMBER]"
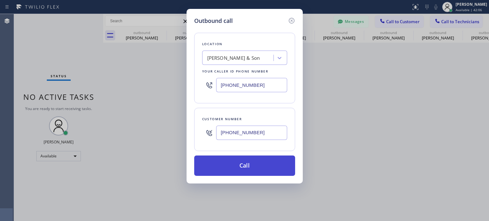
click at [247, 167] on button "Call" at bounding box center [244, 166] width 101 height 20
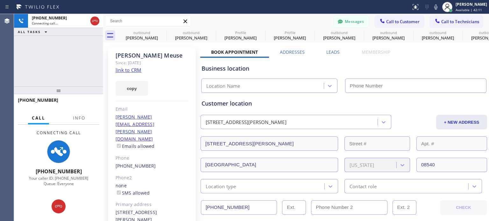
type input "[PHONE_NUMBER]"
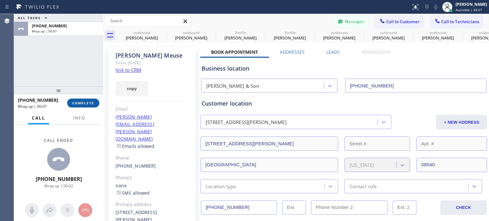
click at [76, 106] on button "COMPLETE" at bounding box center [83, 103] width 32 height 9
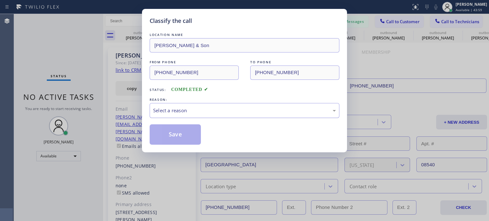
click at [192, 111] on div "Select a reason" at bounding box center [244, 110] width 183 height 7
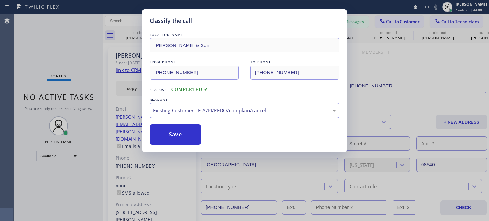
drag, startPoint x: 214, startPoint y: 144, endPoint x: 203, endPoint y: 141, distance: 11.7
click at [183, 136] on button "Save" at bounding box center [175, 134] width 51 height 20
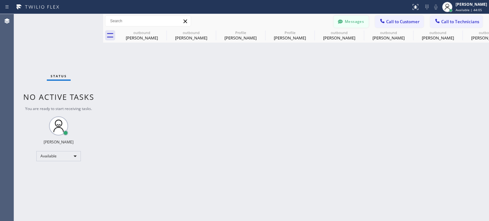
click at [358, 25] on button "Messages" at bounding box center [350, 22] width 35 height 12
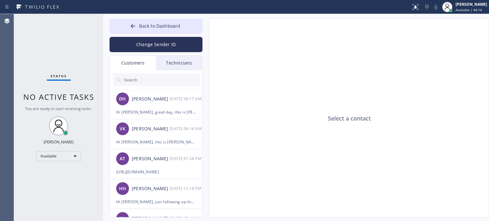
click at [142, 81] on input "text" at bounding box center [161, 80] width 76 height 13
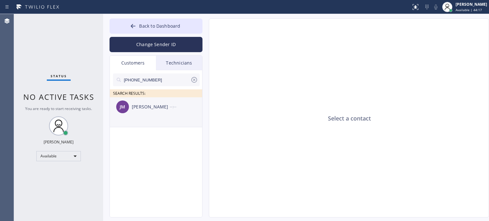
click at [156, 110] on div "[PERSON_NAME]" at bounding box center [151, 106] width 38 height 7
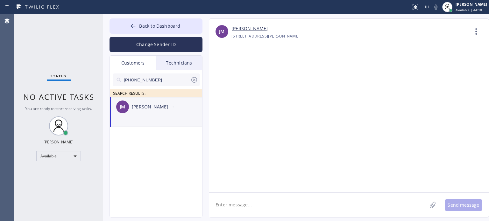
click at [238, 198] on textarea at bounding box center [318, 205] width 218 height 25
paste textarea "[PERSON_NAME] & Son"
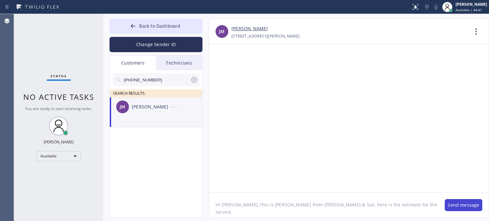
type textarea "Hi [PERSON_NAME], this is [PERSON_NAME] from [PERSON_NAME] & Son, here is the e…"
click at [459, 205] on button "Send message" at bounding box center [464, 205] width 38 height 12
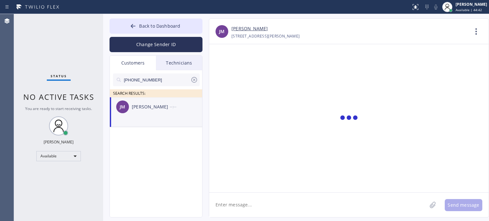
click at [265, 207] on textarea at bounding box center [318, 205] width 218 height 25
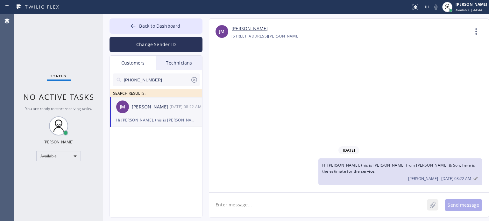
click at [436, 206] on button at bounding box center [432, 204] width 11 height 11
click at [431, 211] on div at bounding box center [432, 205] width 11 height 25
click at [431, 207] on icon at bounding box center [432, 205] width 6 height 8
click at [281, 209] on textarea at bounding box center [318, 205] width 218 height 25
paste textarea "[URL][DOMAIN_NAME]"
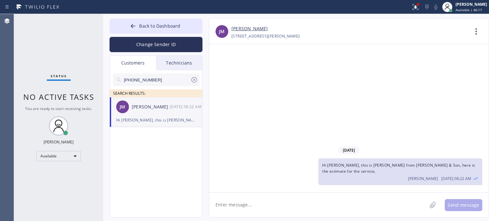
type textarea "[URL][DOMAIN_NAME]"
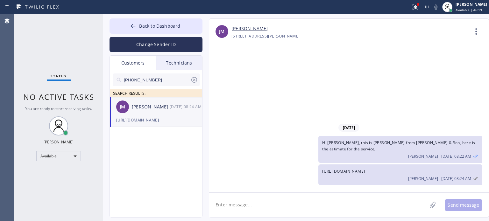
click at [196, 80] on icon at bounding box center [194, 80] width 8 height 8
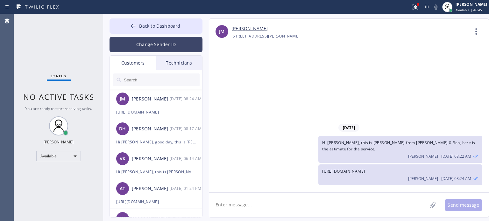
click at [154, 41] on button "Change Sender ID" at bounding box center [155, 44] width 93 height 15
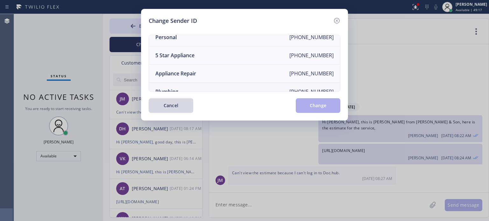
scroll to position [74, 0]
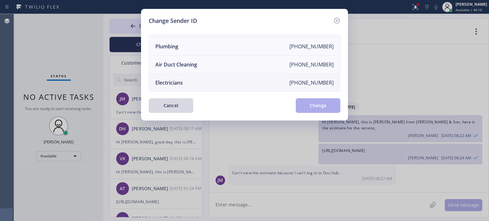
click at [179, 79] on div "Electricians" at bounding box center [168, 82] width 27 height 7
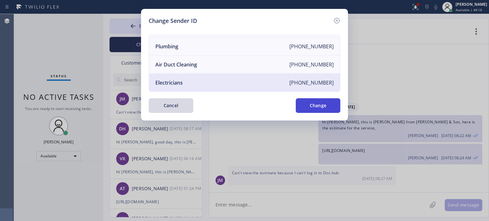
click at [313, 107] on button "Change" at bounding box center [318, 105] width 45 height 15
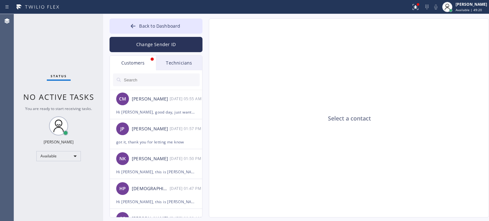
click at [141, 66] on div "Customers" at bounding box center [133, 63] width 46 height 15
click at [165, 66] on div "Technicians" at bounding box center [179, 63] width 46 height 15
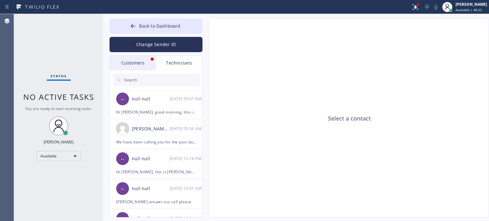
click at [137, 62] on div "Customers" at bounding box center [133, 63] width 46 height 15
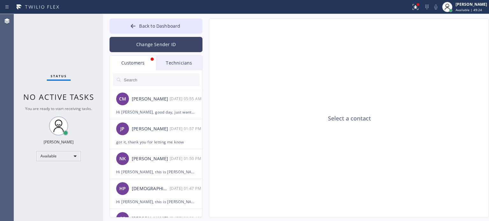
click at [144, 44] on button "Change Sender ID" at bounding box center [155, 44] width 93 height 15
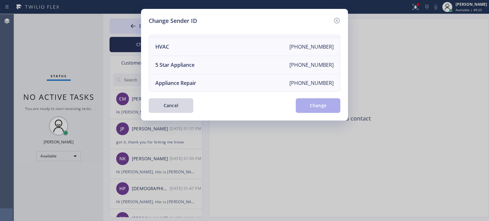
scroll to position [0, 0]
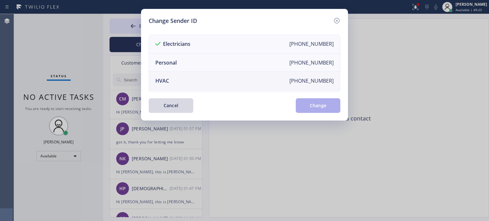
click at [174, 81] on li "HVAC +18559994417" at bounding box center [244, 81] width 191 height 18
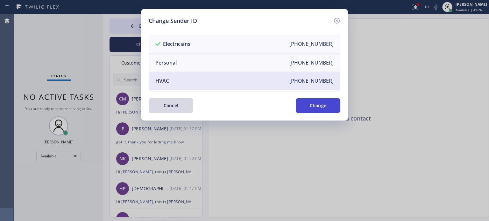
click at [304, 105] on button "Change" at bounding box center [318, 105] width 45 height 15
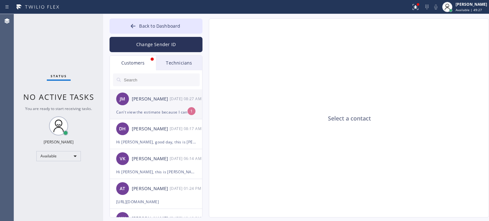
click at [151, 109] on div "Can't view the estimate because I can't log in to Doc.hub." at bounding box center [156, 112] width 80 height 7
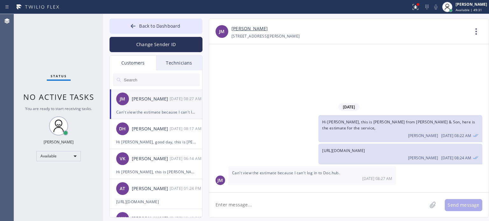
click at [249, 204] on textarea at bounding box center [318, 205] width 218 height 25
click at [240, 207] on textarea at bounding box center [318, 205] width 218 height 25
type textarea "D"
type textarea "I will send you a screenshot"
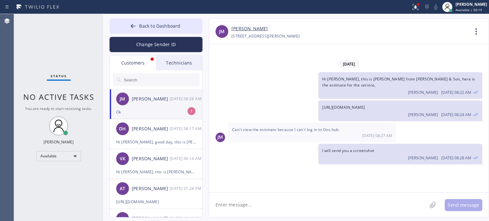
click at [234, 216] on textarea at bounding box center [318, 205] width 218 height 25
click at [432, 205] on icon at bounding box center [432, 205] width 6 height 8
click at [468, 205] on button "Send message" at bounding box center [464, 205] width 38 height 12
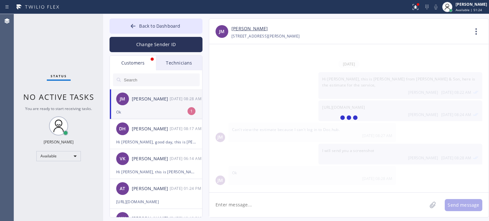
click at [144, 118] on li "JM John Meuse 09/03 08:28 AM Ok 1" at bounding box center [156, 104] width 93 height 30
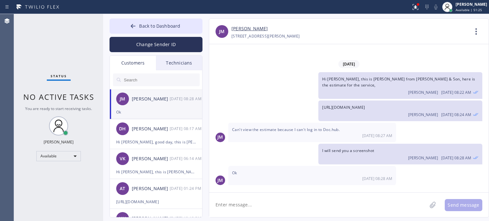
click at [266, 207] on textarea at bounding box center [318, 205] width 218 height 25
click at [434, 205] on icon at bounding box center [433, 205] width 6 height 6
click at [458, 203] on button "Send message" at bounding box center [464, 205] width 38 height 12
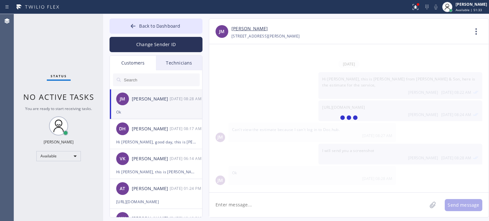
scroll to position [45, 0]
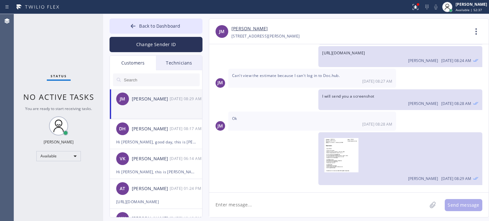
click at [353, 204] on textarea at bounding box center [318, 205] width 218 height 25
click at [145, 30] on button "Back to Dashboard" at bounding box center [155, 25] width 93 height 15
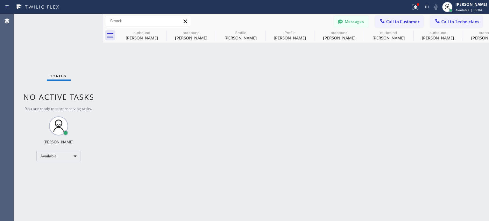
click at [380, 98] on div "Back to Dashboard Change Sender ID Customers Technicians JM John Meuse 09/03 08…" at bounding box center [296, 117] width 386 height 207
click at [345, 20] on button "Messages" at bounding box center [350, 22] width 35 height 12
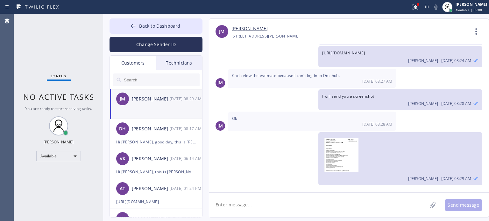
click at [230, 206] on textarea at bounding box center [318, 205] width 218 height 25
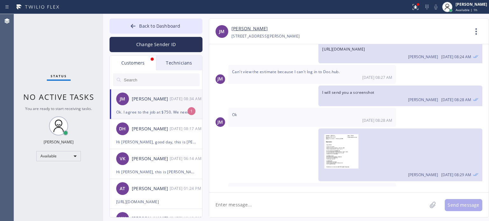
scroll to position [71, 0]
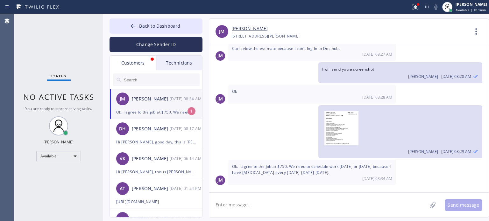
click at [164, 111] on div "Ok. I agree to the job at $750. We need to schedule work [DATE] or [DATE] becau…" at bounding box center [156, 112] width 80 height 7
click at [249, 203] on textarea at bounding box center [318, 205] width 218 height 25
click at [268, 208] on textarea at bounding box center [318, 205] width 218 height 25
click at [266, 207] on textarea at bounding box center [318, 205] width 218 height 25
click at [266, 206] on textarea at bounding box center [318, 205] width 218 height 25
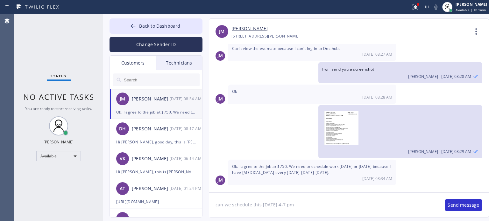
type textarea "can we schedule this [DATE] 4-7 pm?"
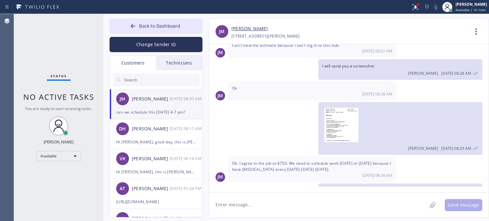
scroll to position [94, 0]
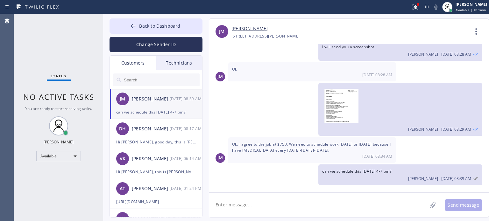
click at [270, 207] on textarea at bounding box center [318, 205] width 218 height 25
drag, startPoint x: 264, startPoint y: 206, endPoint x: 255, endPoint y: 205, distance: 9.6
click at [263, 206] on textarea at bounding box center [318, 205] width 218 height 25
type textarea "or what will be your preferred time?"
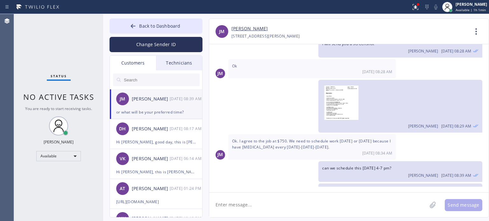
scroll to position [116, 0]
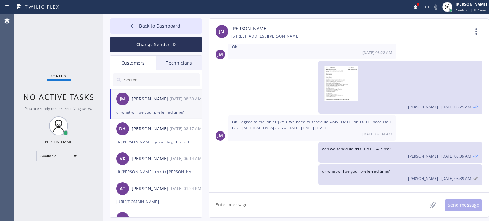
click at [258, 206] on textarea at bounding box center [318, 205] width 218 height 25
type textarea "$"
type textarea "materials is not included in $750, do you agree?"
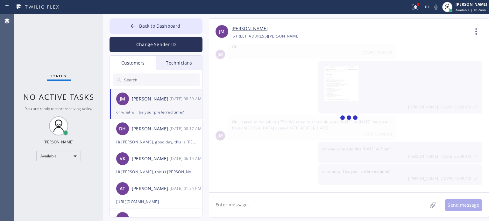
scroll to position [137, 0]
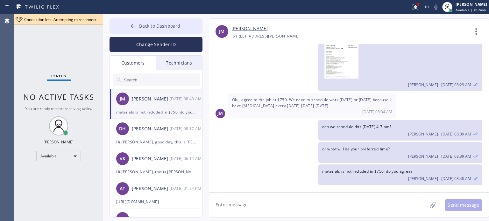
click at [192, 30] on button "Back to Dashboard" at bounding box center [155, 25] width 93 height 15
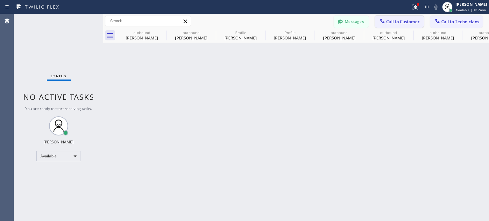
click at [400, 24] on span "Call to Customer" at bounding box center [402, 22] width 33 height 6
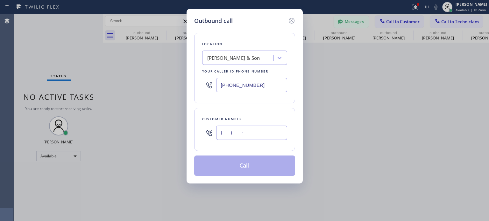
click at [265, 130] on input "(___) ___-____" at bounding box center [251, 133] width 71 height 14
paste input "732) 996-5937"
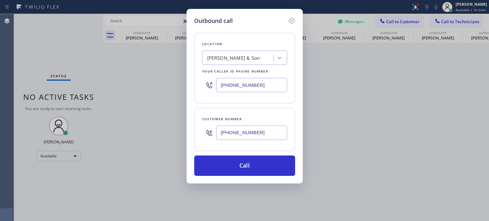
type input "[PHONE_NUMBER]"
click at [225, 84] on input "[PHONE_NUMBER]" at bounding box center [251, 85] width 71 height 14
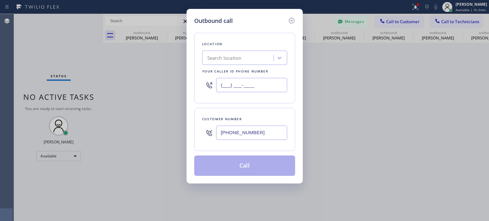
type input "(___) ___-____"
click at [229, 58] on div "Search location" at bounding box center [224, 57] width 34 height 7
paste input "[PERSON_NAME]'s Electric Co"
type input "[PERSON_NAME]'s Electric Co"
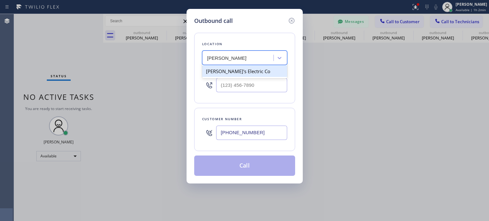
click at [233, 69] on div "[PERSON_NAME]'s Electric Co" at bounding box center [244, 71] width 85 height 11
type input "[PHONE_NUMBER]"
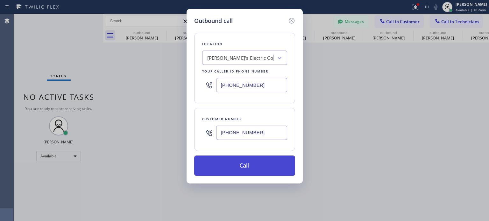
click at [257, 168] on button "Call" at bounding box center [244, 166] width 101 height 20
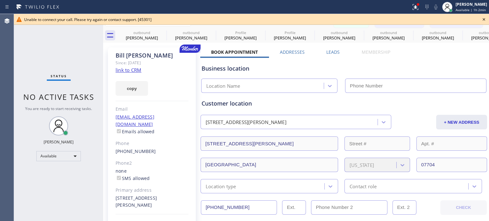
type input "[PHONE_NUMBER]"
drag, startPoint x: 405, startPoint y: 63, endPoint x: 412, endPoint y: 57, distance: 9.7
click at [405, 63] on div "Business location Bond's Electric Co (848) 354-1139" at bounding box center [343, 75] width 287 height 35
click at [484, 19] on icon at bounding box center [484, 20] width 8 height 8
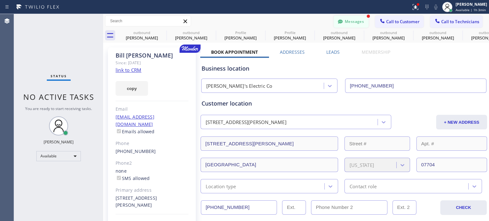
click at [356, 19] on button "Messages" at bounding box center [350, 22] width 35 height 12
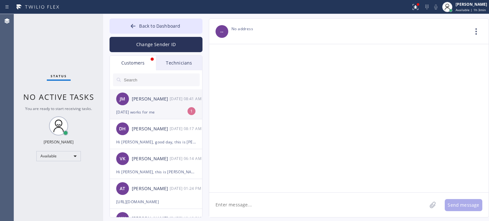
click at [155, 110] on div "[DATE] works for me" at bounding box center [156, 112] width 80 height 7
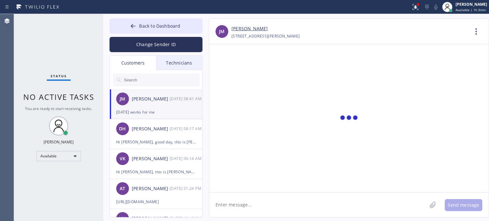
scroll to position [158, 0]
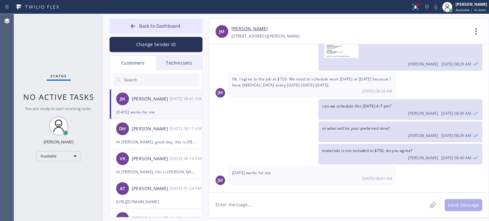
click at [251, 206] on textarea at bounding box center [318, 205] width 218 height 25
click at [253, 206] on textarea at bounding box center [318, 205] width 218 height 25
type textarea "I will infor"
click at [266, 204] on textarea at bounding box center [318, 205] width 218 height 25
type textarea "D"
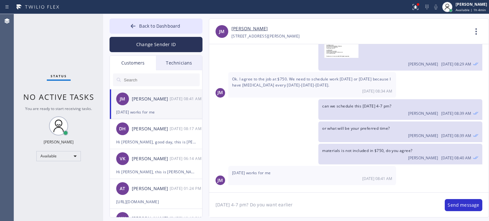
type textarea "[DATE] 4-7 pm? Do you want earlier?"
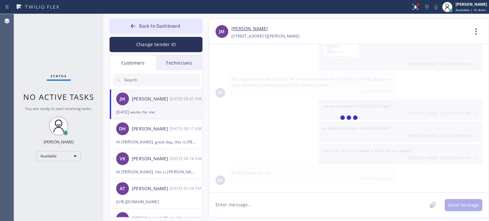
scroll to position [180, 0]
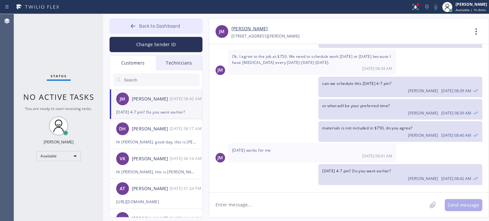
click at [150, 23] on span "Back to Dashboard" at bounding box center [159, 26] width 41 height 6
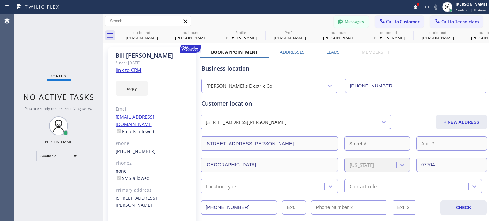
click at [396, 22] on span "Call to Customer" at bounding box center [402, 22] width 33 height 6
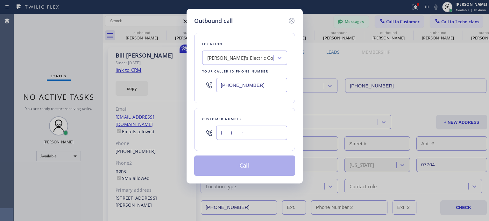
click at [225, 135] on input "(___) ___-____" at bounding box center [251, 133] width 71 height 14
paste input "text"
type input "(___) ___-____"
paste input "732) 996-5937"
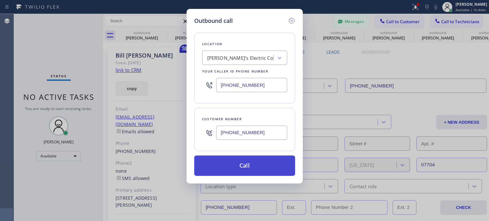
type input "[PHONE_NUMBER]"
click at [239, 162] on button "Call" at bounding box center [244, 166] width 101 height 20
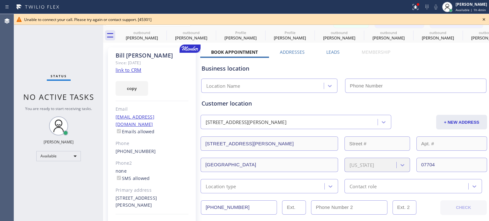
type input "[PHONE_NUMBER]"
click at [482, 21] on icon at bounding box center [484, 20] width 8 height 8
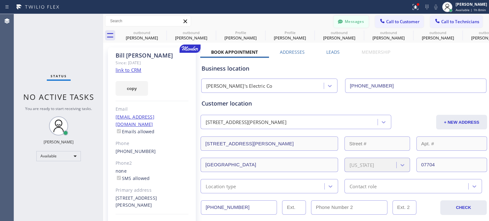
click at [348, 23] on button "Messages" at bounding box center [350, 22] width 35 height 12
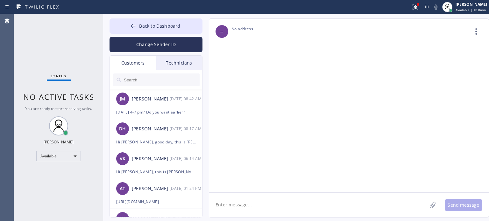
click at [169, 67] on div "Technicians" at bounding box center [179, 63] width 46 height 15
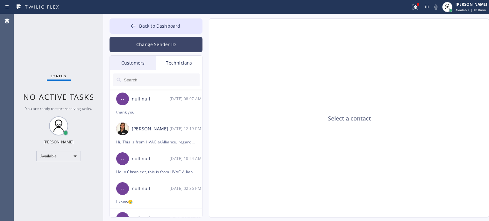
click at [145, 40] on button "Change Sender ID" at bounding box center [155, 44] width 93 height 15
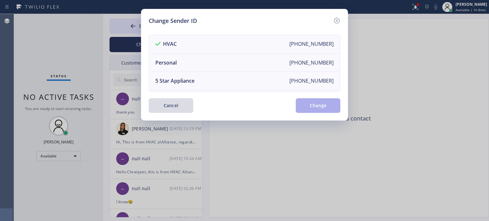
click at [177, 103] on button "Cancel" at bounding box center [171, 105] width 45 height 15
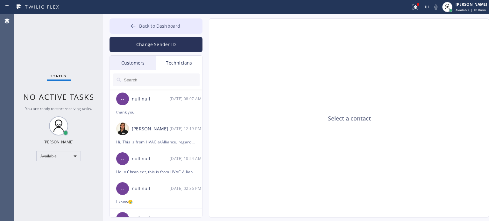
click at [137, 21] on button "Back to Dashboard" at bounding box center [155, 25] width 93 height 15
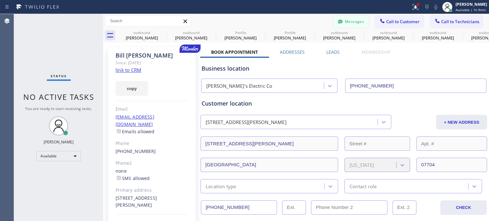
click at [353, 21] on button "Messages" at bounding box center [350, 22] width 35 height 12
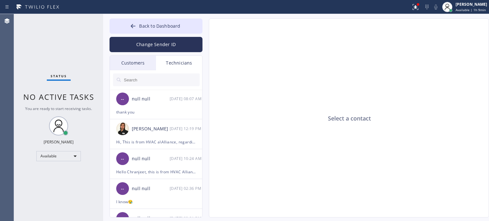
drag, startPoint x: 139, startPoint y: 66, endPoint x: 144, endPoint y: 98, distance: 32.2
click at [139, 66] on div "Customers" at bounding box center [133, 63] width 46 height 15
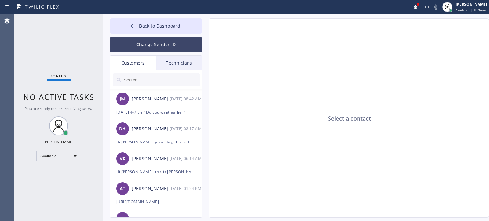
click at [137, 38] on button "Change Sender ID" at bounding box center [155, 44] width 93 height 15
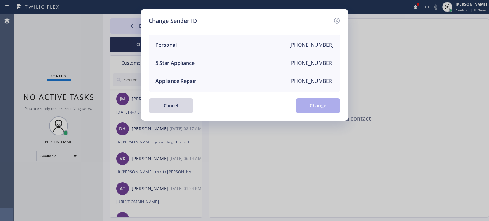
scroll to position [74, 0]
drag, startPoint x: 178, startPoint y: 79, endPoint x: 260, endPoint y: 70, distance: 81.9
click at [179, 79] on div "Electricians" at bounding box center [168, 82] width 27 height 7
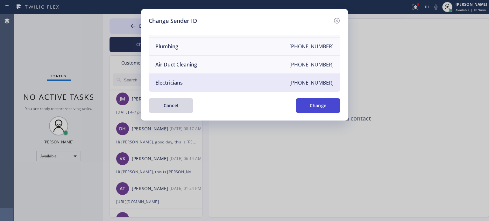
click at [321, 106] on button "Change" at bounding box center [318, 105] width 45 height 15
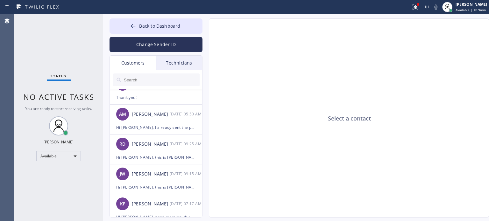
scroll to position [127, 0]
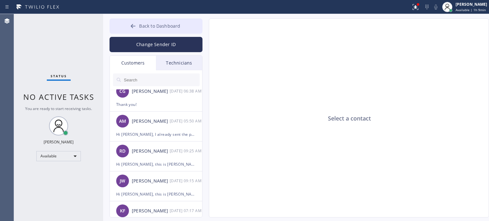
drag, startPoint x: 161, startPoint y: 25, endPoint x: 319, endPoint y: 28, distance: 158.2
click at [161, 25] on span "Back to Dashboard" at bounding box center [159, 26] width 41 height 6
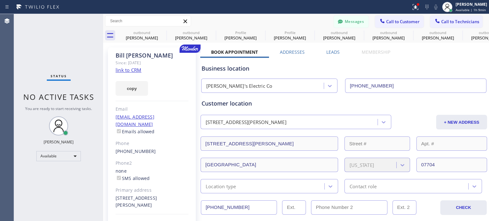
click at [396, 16] on button "Call to Customer" at bounding box center [399, 22] width 49 height 12
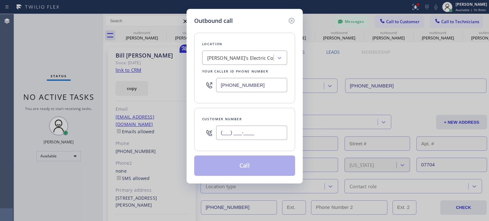
click at [220, 137] on input "(___) ___-____" at bounding box center [251, 133] width 71 height 14
paste input "732) 609-0107"
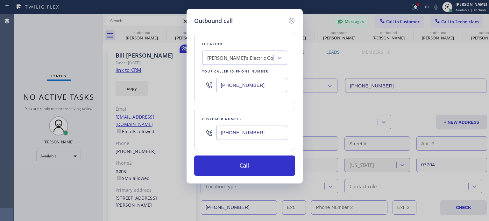
type input "[PHONE_NUMBER]"
click at [219, 84] on input "[PHONE_NUMBER]" at bounding box center [251, 85] width 71 height 14
drag, startPoint x: 219, startPoint y: 84, endPoint x: 193, endPoint y: 63, distance: 33.3
click at [216, 82] on input "[PHONE_NUMBER]" at bounding box center [251, 85] width 71 height 14
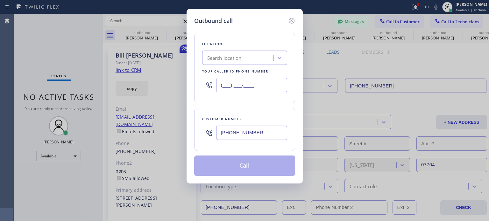
type input "(___) ___-____"
click at [213, 56] on div "Search location" at bounding box center [224, 57] width 34 height 7
paste input "[PERSON_NAME] Electric [GEOGRAPHIC_DATA](Atlantic Electric)"
type input "[PERSON_NAME] Electric [GEOGRAPHIC_DATA](Atlantic Electric)"
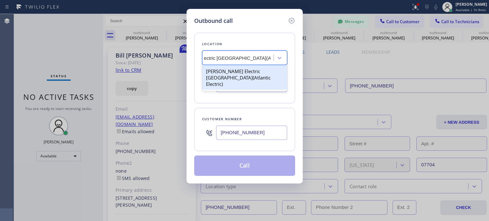
click at [223, 72] on div "[PERSON_NAME] Electric [GEOGRAPHIC_DATA](Atlantic Electric)" at bounding box center [244, 78] width 85 height 24
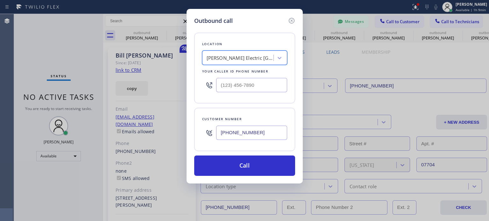
type input "[PHONE_NUMBER]"
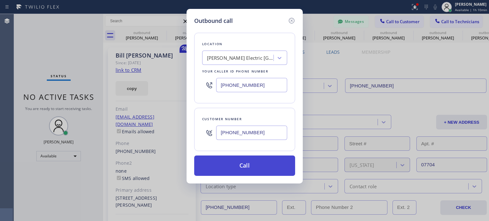
click at [202, 159] on button "Call" at bounding box center [244, 166] width 101 height 20
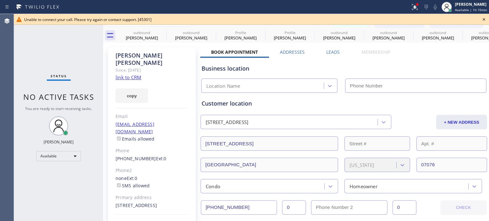
type input "[PHONE_NUMBER]"
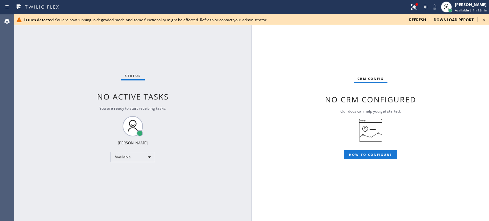
click at [415, 20] on span "refresh" at bounding box center [417, 19] width 17 height 5
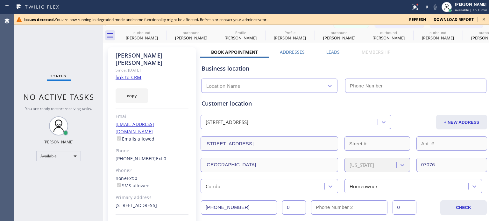
type input "[PHONE_NUMBER]"
click at [418, 19] on span "refresh" at bounding box center [417, 19] width 17 height 5
type input "[PHONE_NUMBER]"
click at [486, 18] on icon at bounding box center [484, 20] width 8 height 8
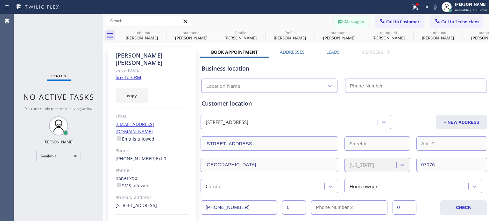
click at [343, 20] on button "Messages" at bounding box center [350, 22] width 35 height 12
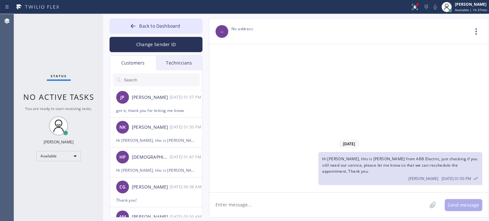
scroll to position [32, 0]
click at [139, 48] on button "Change Sender ID" at bounding box center [155, 44] width 93 height 15
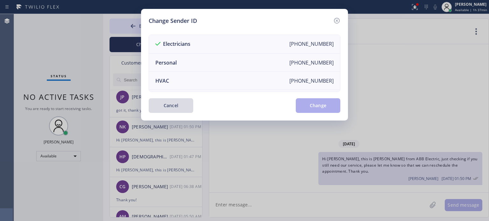
click at [170, 108] on button "Cancel" at bounding box center [171, 105] width 45 height 15
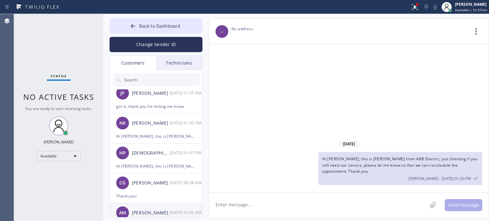
scroll to position [127, 0]
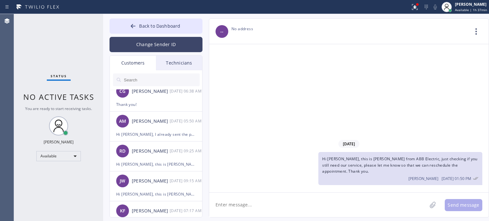
click at [146, 43] on button "Change Sender ID" at bounding box center [155, 44] width 93 height 15
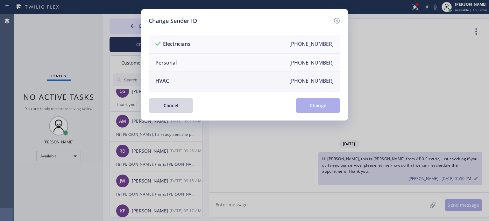
click at [167, 81] on div "HVAC" at bounding box center [162, 80] width 14 height 7
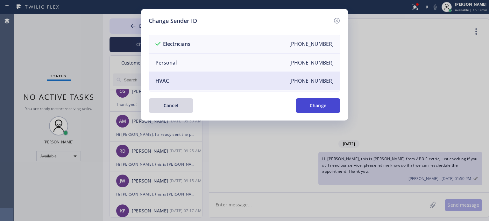
click at [323, 105] on button "Change" at bounding box center [318, 105] width 45 height 15
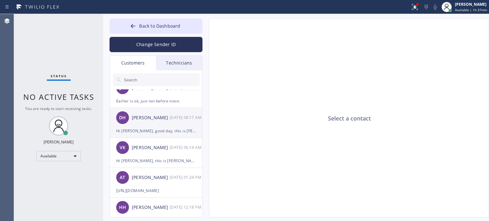
scroll to position [0, 0]
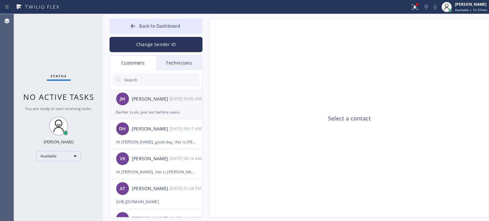
click at [155, 110] on div "Earlier is ok, just not before noon." at bounding box center [156, 112] width 80 height 7
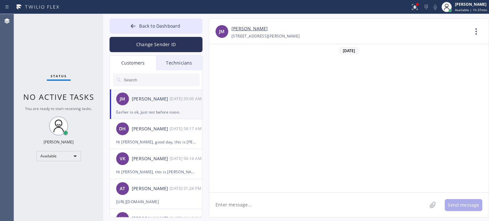
scroll to position [201, 0]
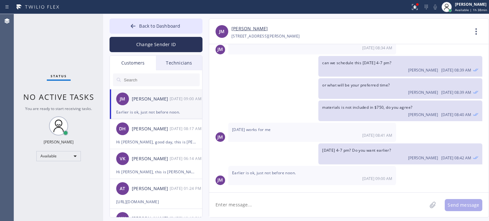
click at [266, 205] on textarea at bounding box center [318, 205] width 218 height 25
type textarea "I will speak with [PERSON_NAME], Thank you"
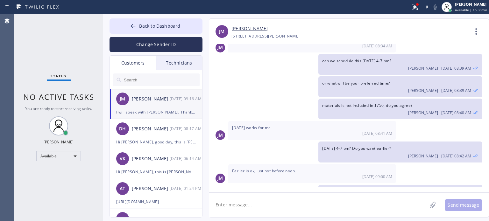
scroll to position [223, 0]
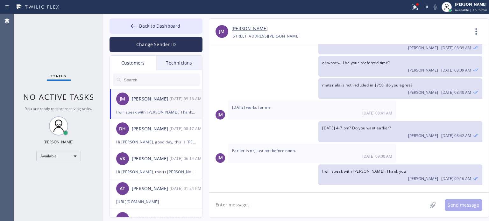
click at [244, 207] on textarea at bounding box center [318, 205] width 218 height 25
click at [237, 205] on textarea at bounding box center [318, 205] width 218 height 25
click at [248, 210] on textarea at bounding box center [318, 205] width 218 height 25
type textarea "so [PERSON_NAME] confirmed on [DATE] between 12-3 pm"
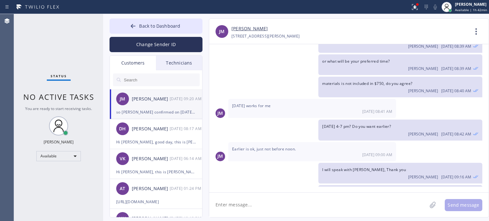
scroll to position [245, 0]
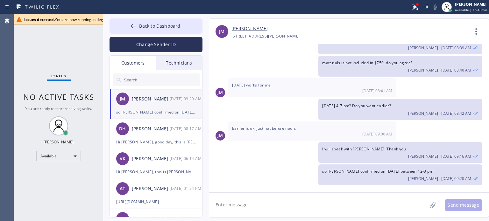
click at [265, 212] on textarea at bounding box center [318, 205] width 218 height 25
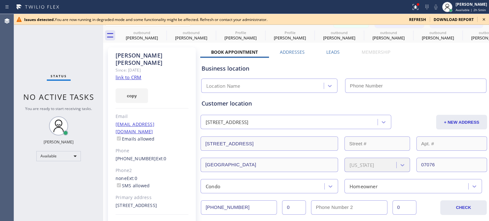
scroll to position [245, 0]
click at [280, 67] on div "Business location" at bounding box center [343, 68] width 284 height 9
click at [484, 17] on icon at bounding box center [484, 20] width 8 height 8
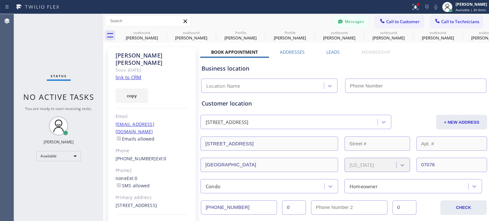
drag, startPoint x: 347, startPoint y: 21, endPoint x: 312, endPoint y: 30, distance: 36.1
click at [347, 21] on button "Messages" at bounding box center [350, 22] width 35 height 12
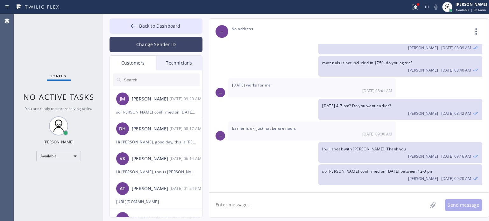
click at [134, 46] on button "Change Sender ID" at bounding box center [155, 44] width 93 height 15
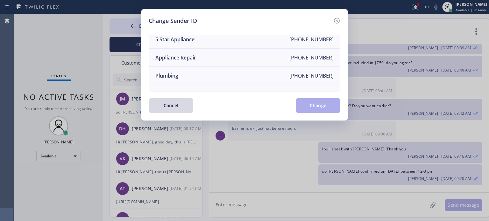
scroll to position [74, 0]
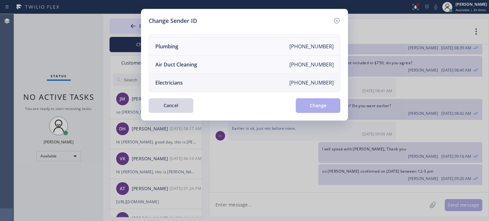
click at [173, 81] on li "Electricians [PHONE_NUMBER]" at bounding box center [244, 83] width 191 height 18
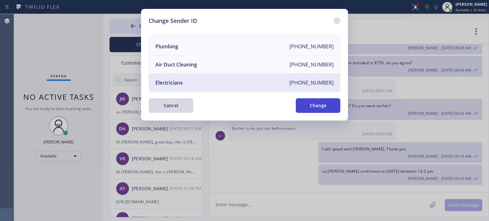
click at [314, 106] on button "Change" at bounding box center [318, 105] width 45 height 15
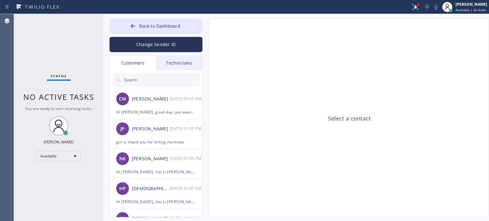
click at [141, 81] on input "text" at bounding box center [161, 80] width 76 height 13
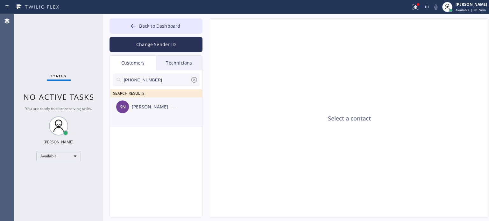
click at [144, 113] on div "KN Kristin Nowicki --:--" at bounding box center [156, 106] width 93 height 19
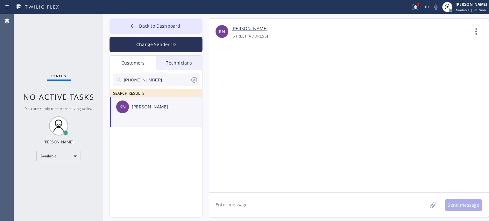
click at [241, 203] on textarea at bounding box center [318, 205] width 218 height 25
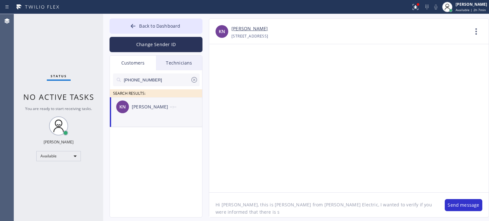
type textarea "Hi Kristin, this is Kate from Mr Handy Electric, I wanted to verify if you were…"
click at [140, 79] on input "[PHONE_NUMBER]" at bounding box center [156, 80] width 67 height 13
click at [139, 79] on input "[PHONE_NUMBER]" at bounding box center [156, 80] width 67 height 13
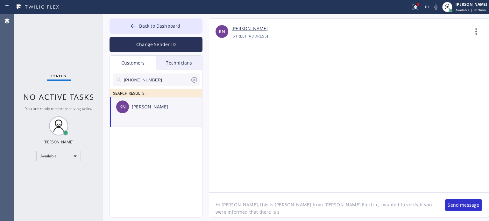
click at [139, 79] on input "[PHONE_NUMBER]" at bounding box center [156, 80] width 67 height 13
paste input "207-7113"
type input "[PHONE_NUMBER]"
click at [144, 108] on div "[PERSON_NAME]" at bounding box center [151, 106] width 38 height 7
drag, startPoint x: 221, startPoint y: 204, endPoint x: 234, endPoint y: 205, distance: 12.1
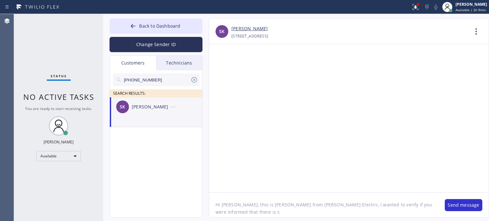
click at [234, 205] on textarea "Hi Kristin, this is Kate from Mr Handy Electric, I wanted to verify if you were…" at bounding box center [323, 205] width 229 height 25
drag, startPoint x: 272, startPoint y: 206, endPoint x: 294, endPoint y: 206, distance: 22.3
click at [294, 206] on textarea "Hi Subra, this is Kate from Mr Handy Electric, I wanted to verify if you were i…" at bounding box center [323, 205] width 229 height 25
click at [286, 204] on textarea "Hi Subra, this is Kate from Electric, I wanted to verify if you were informed t…" at bounding box center [323, 205] width 229 height 25
drag, startPoint x: 335, startPoint y: 205, endPoint x: 423, endPoint y: 205, distance: 87.8
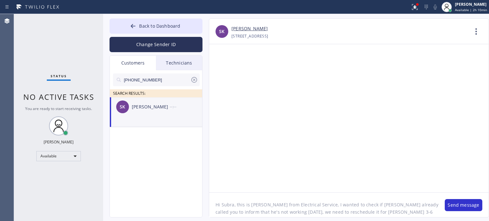
type textarea "Hi Subra, this is Kate from Electrical Service, I wanted to check if Jean alrea…"
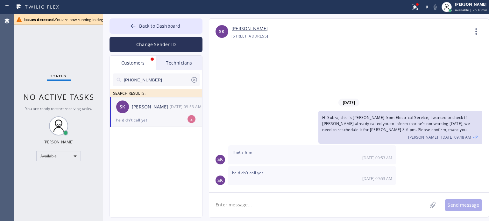
click at [148, 121] on div "he didn't call yet" at bounding box center [156, 119] width 80 height 7
click at [260, 204] on textarea at bounding box center [318, 205] width 218 height 25
type textarea "thank you, we will see you tomorrow"
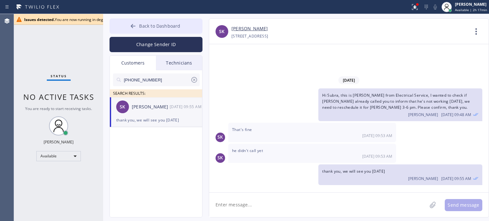
drag, startPoint x: 142, startPoint y: 23, endPoint x: 149, endPoint y: 23, distance: 6.4
click at [142, 23] on span "Back to Dashboard" at bounding box center [159, 26] width 41 height 6
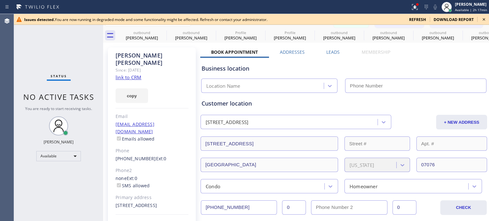
click at [481, 21] on icon at bounding box center [484, 20] width 8 height 8
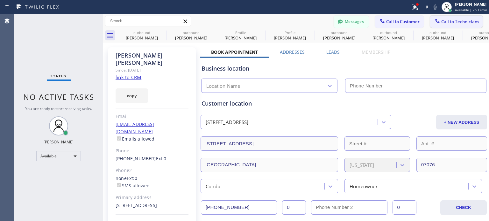
click at [442, 22] on span "Call to Technicians" at bounding box center [460, 22] width 38 height 6
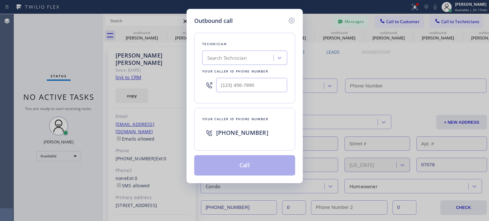
click at [222, 60] on div "Search Technician" at bounding box center [226, 57] width 39 height 7
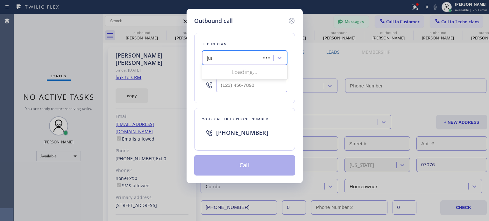
type input "juan"
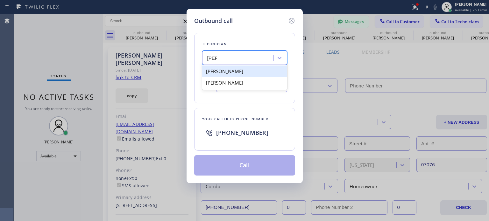
click at [235, 75] on div "Juan G Sosa" at bounding box center [244, 71] width 85 height 11
type input "(646) 377-6761"
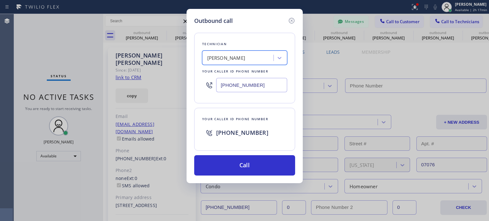
click at [237, 88] on input "(646) 377-6761" at bounding box center [251, 85] width 71 height 14
click at [270, 23] on div "Outbound call" at bounding box center [244, 21] width 101 height 9
click at [291, 18] on icon at bounding box center [292, 21] width 8 height 8
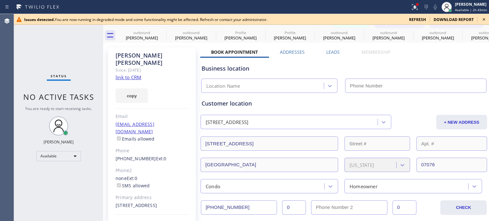
click at [483, 18] on icon at bounding box center [484, 20] width 8 height 8
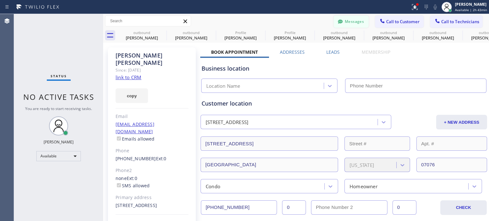
click at [352, 20] on button "Messages" at bounding box center [350, 22] width 35 height 12
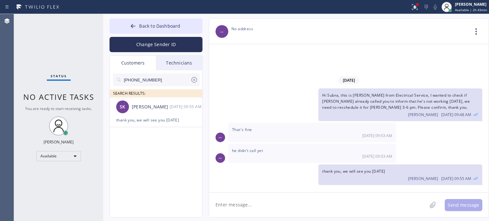
click at [148, 79] on input "[PHONE_NUMBER]" at bounding box center [156, 80] width 67 height 13
click at [162, 46] on button "Change Sender ID" at bounding box center [155, 44] width 93 height 15
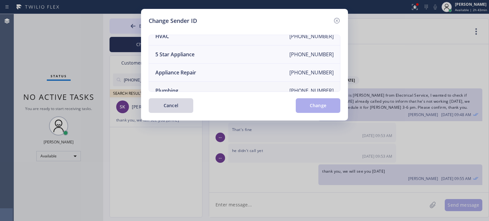
scroll to position [0, 0]
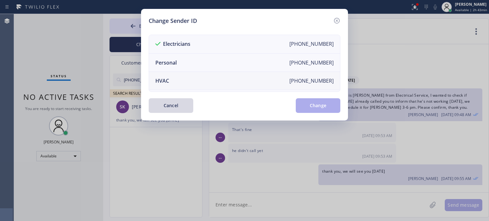
click at [170, 81] on li "HVAC +18559994417" at bounding box center [244, 81] width 191 height 18
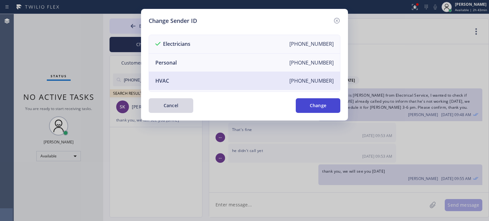
click at [326, 111] on button "Change" at bounding box center [318, 105] width 45 height 15
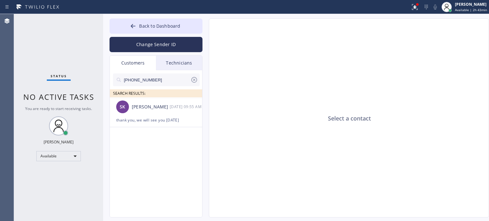
click at [144, 81] on input "[PHONE_NUMBER]" at bounding box center [156, 80] width 67 height 13
paste input "516) 589-4457"
type input "[PHONE_NUMBER]"
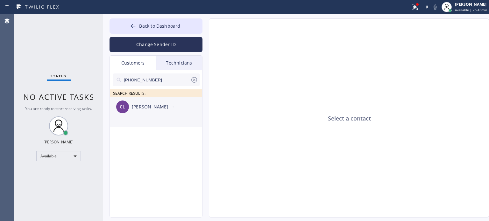
click at [150, 108] on div "[PERSON_NAME]" at bounding box center [151, 106] width 38 height 7
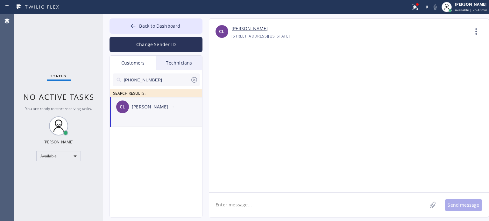
click at [242, 207] on textarea at bounding box center [318, 205] width 218 height 25
paste textarea "Top [US_STATE] Heating and AC Service"
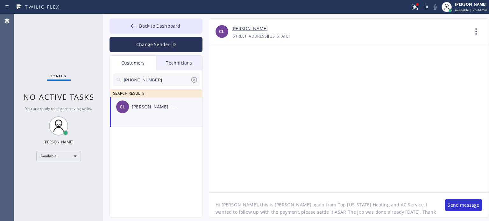
type textarea "Hi [PERSON_NAME], this is [PERSON_NAME] again from Top [US_STATE] Heating and A…"
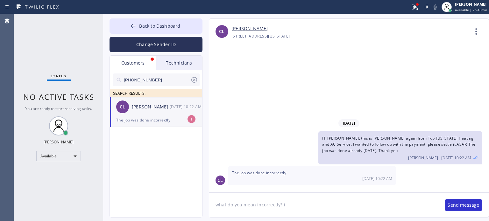
type textarea "what do you mean incorrectly?"
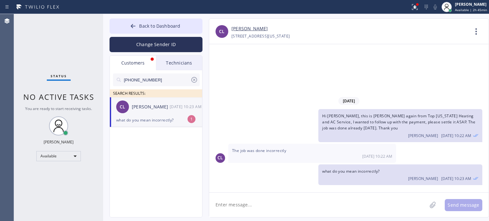
click at [164, 120] on div "what do you mean incorrectly?" at bounding box center [156, 119] width 80 height 7
click at [225, 203] on textarea at bounding box center [318, 205] width 218 height 25
type textarea "when our technic"
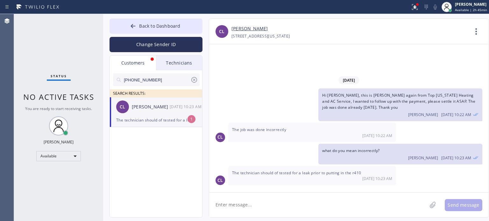
click at [128, 65] on div "Customers" at bounding box center [133, 63] width 46 height 15
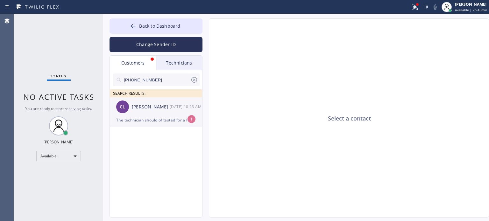
click at [149, 116] on div "CL Cole Levine 09/03 10:23 AM" at bounding box center [156, 106] width 93 height 19
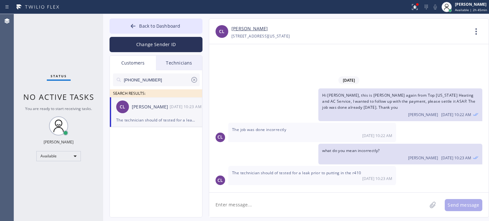
click at [251, 205] on textarea at bounding box center [318, 205] width 218 height 25
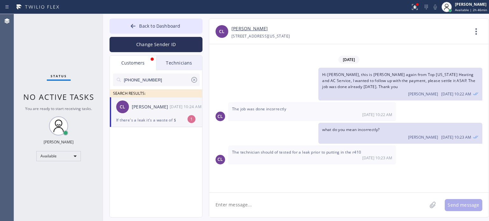
click at [238, 204] on textarea at bounding box center [318, 205] width 218 height 25
click at [153, 117] on div "If there's a leak it's a waste of $" at bounding box center [156, 119] width 80 height 7
drag, startPoint x: 258, startPoint y: 206, endPoint x: 258, endPoint y: 202, distance: 3.6
click at [258, 206] on textarea at bounding box center [318, 205] width 218 height 25
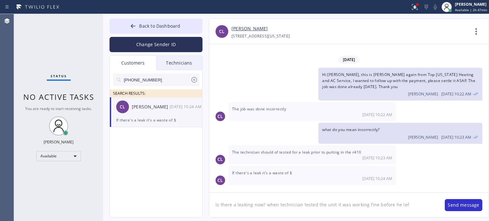
type textarea "is there a leaking now? when technician tested the unit it was working fine bef…"
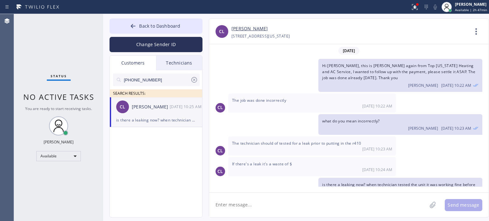
scroll to position [17, 0]
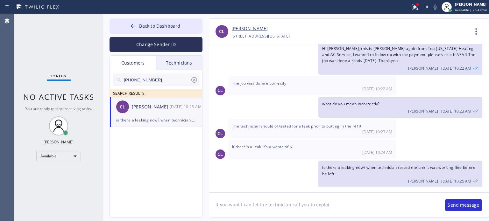
type textarea "if you want I can let the technician call you to explain"
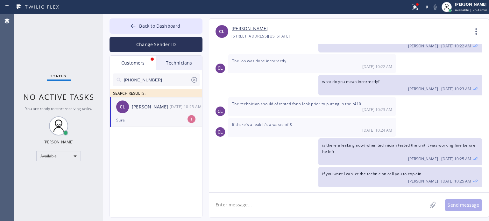
scroll to position [60, 0]
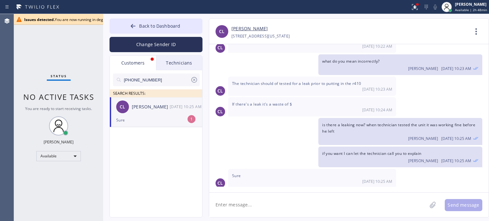
click at [260, 212] on textarea at bounding box center [318, 205] width 218 height 25
click at [233, 207] on textarea at bounding box center [318, 205] width 218 height 25
type textarea "alright"
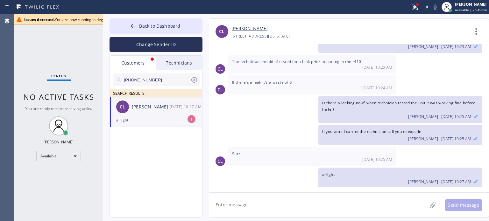
click at [160, 124] on li "CL Cole Levine 09/03 10:27 AM alright 1" at bounding box center [156, 112] width 93 height 30
drag, startPoint x: 252, startPoint y: 207, endPoint x: 244, endPoint y: 204, distance: 8.0
click at [252, 206] on textarea at bounding box center [318, 205] width 218 height 25
type textarea "[PERSON_NAME] will call you now"
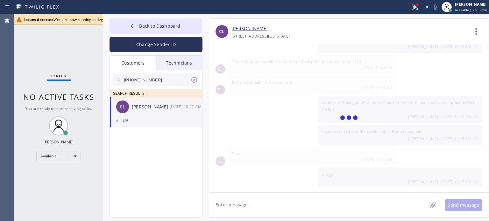
scroll to position [104, 0]
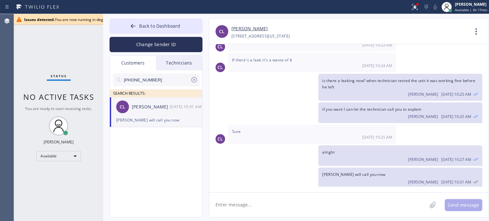
click at [252, 203] on textarea at bounding box center [318, 205] width 218 height 25
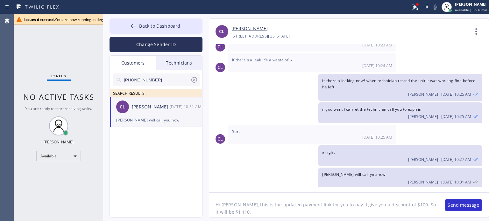
scroll to position [5, 0]
paste textarea "https://swipesimple.com/links/lnk_4ed13591a57320e79b66212f98f0900b"
type textarea "Hi [PERSON_NAME], this is the updated payment link for you to pay. I give you a…"
click at [472, 205] on button "Send message" at bounding box center [464, 205] width 38 height 12
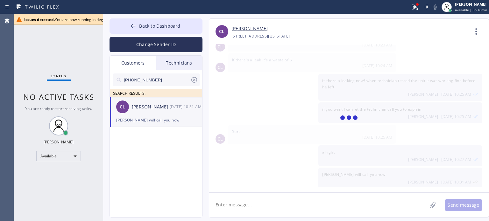
scroll to position [138, 0]
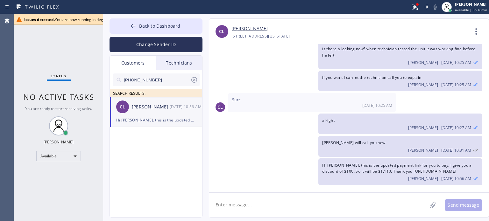
click at [295, 207] on textarea at bounding box center [318, 205] width 218 height 25
click at [361, 206] on textarea at bounding box center [318, 205] width 218 height 25
click at [135, 25] on icon at bounding box center [133, 26] width 6 height 6
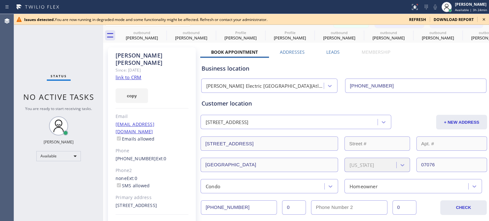
type input "[PHONE_NUMBER]"
click at [483, 18] on icon at bounding box center [484, 20] width 8 height 8
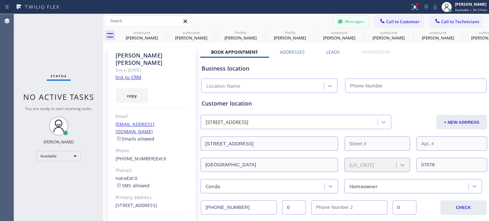
click at [344, 20] on button "Messages" at bounding box center [350, 22] width 35 height 12
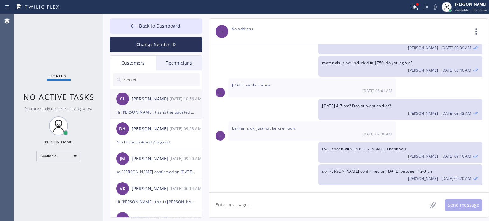
click at [131, 109] on div "Hi [PERSON_NAME], this is the updated payment link for you to pay. I give you a…" at bounding box center [156, 112] width 80 height 7
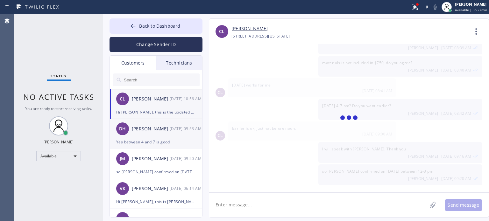
scroll to position [138, 0]
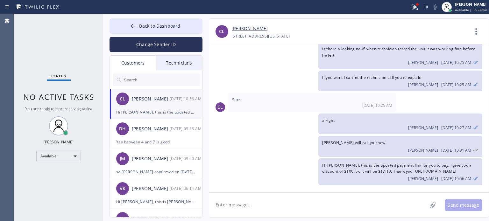
click at [311, 203] on textarea at bounding box center [318, 205] width 218 height 25
click at [235, 205] on textarea at bounding box center [318, 205] width 218 height 25
click at [276, 212] on textarea at bounding box center [318, 205] width 218 height 25
type textarea "Please let me know if you still have any questions."
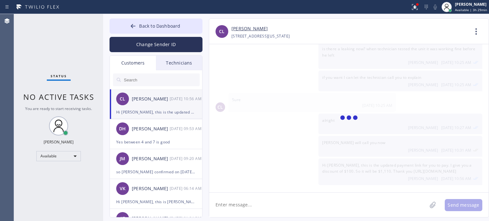
scroll to position [160, 0]
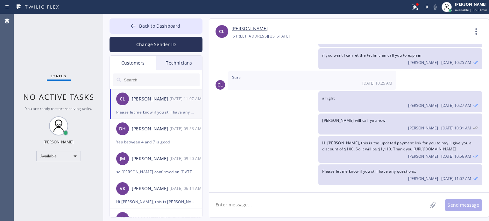
click at [383, 29] on div "[PERSON_NAME]" at bounding box center [349, 28] width 237 height 7
click at [248, 207] on textarea at bounding box center [318, 205] width 218 height 25
click at [146, 117] on li "[PERSON_NAME] [DATE] 11:07 AM Please let me know if you still have any question…" at bounding box center [156, 104] width 93 height 30
